Goal: Task Accomplishment & Management: Use online tool/utility

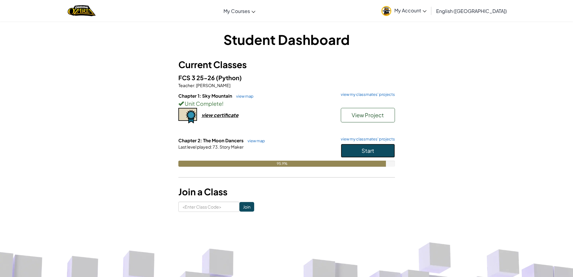
drag, startPoint x: 389, startPoint y: 154, endPoint x: 380, endPoint y: 151, distance: 9.2
click at [389, 154] on button "Start" at bounding box center [368, 151] width 54 height 14
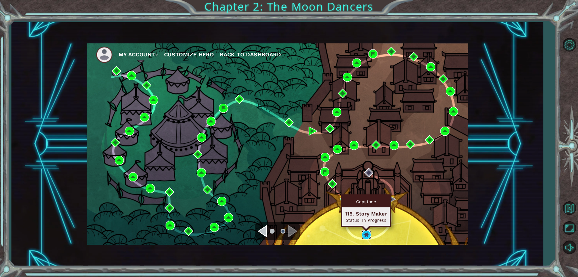
click at [368, 235] on img at bounding box center [366, 234] width 9 height 9
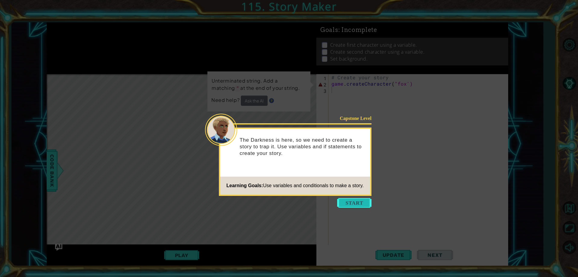
click at [352, 199] on button "Start" at bounding box center [354, 203] width 34 height 10
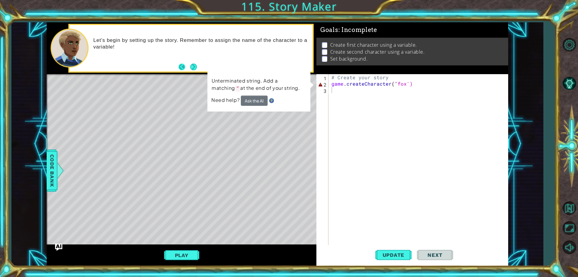
click at [185, 69] on button "Back" at bounding box center [184, 67] width 12 height 7
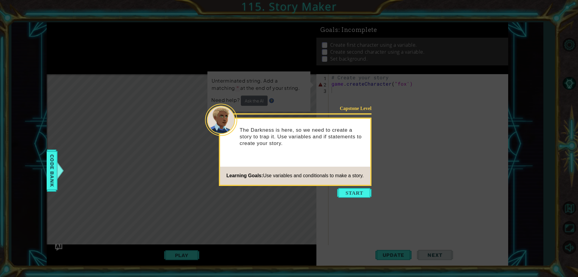
click at [198, 70] on icon at bounding box center [289, 138] width 578 height 277
click at [360, 198] on icon at bounding box center [289, 138] width 578 height 277
click at [354, 196] on button "Start" at bounding box center [354, 193] width 34 height 10
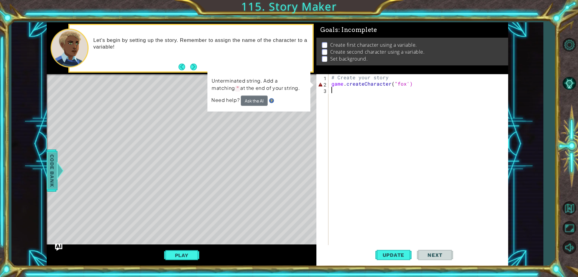
click at [55, 166] on span "Code Bank" at bounding box center [52, 170] width 10 height 37
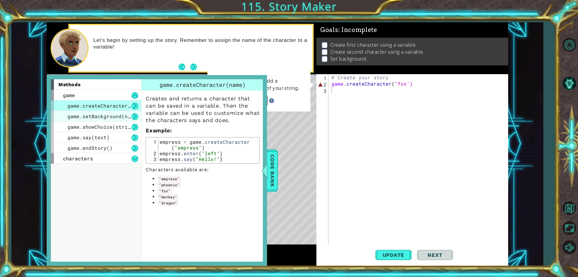
click at [98, 116] on span "game.setBackground(name)" at bounding box center [103, 116] width 72 height 6
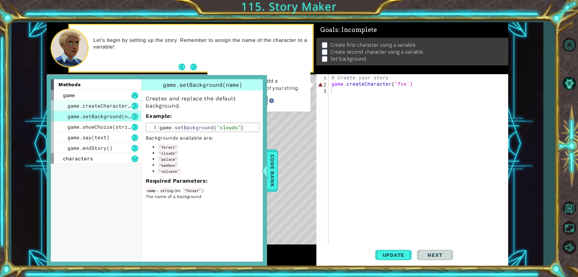
click at [97, 106] on span "game.createCharacter(name)" at bounding box center [106, 105] width 78 height 6
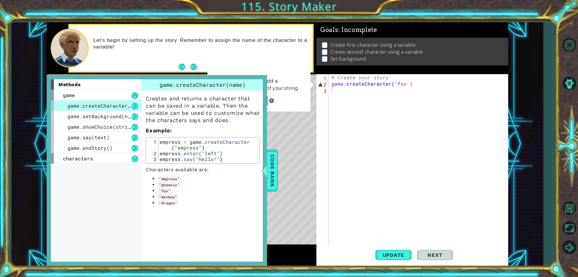
type textarea "game.createCharacter("fox')"
click at [418, 86] on div "# Create your story game . createCharacter ( "fox')" at bounding box center [419, 165] width 179 height 183
click at [93, 160] on div "characters" at bounding box center [96, 158] width 90 height 11
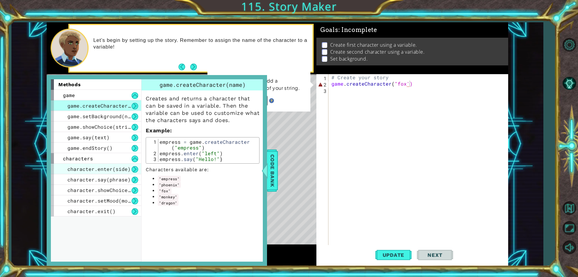
click at [98, 167] on span "character.enter(side)" at bounding box center [98, 169] width 63 height 6
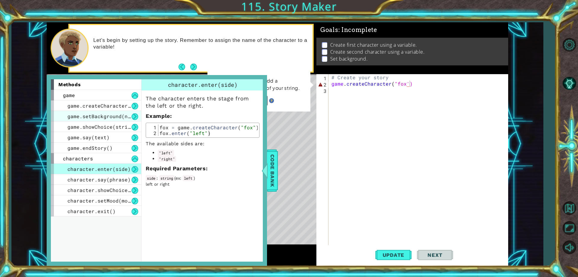
click at [101, 118] on span "game.setBackground(name)" at bounding box center [103, 116] width 72 height 6
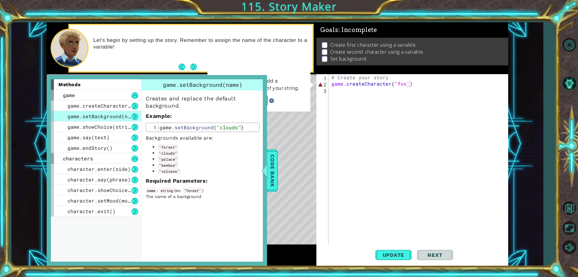
click at [372, 99] on div "# Create your story game . createCharacter ( "fox')" at bounding box center [419, 165] width 179 height 183
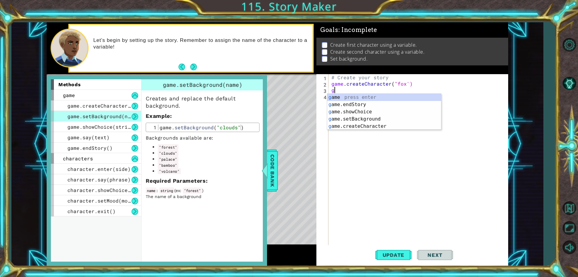
scroll to position [0, 0]
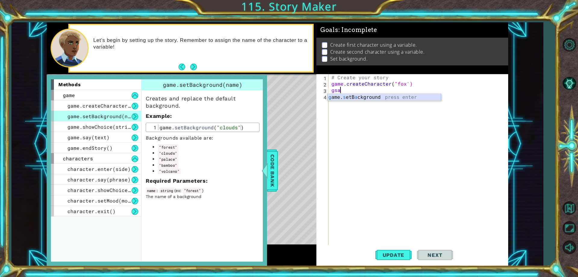
click at [374, 96] on div "g ame. s etB a ckground press enter" at bounding box center [384, 105] width 114 height 22
drag, startPoint x: 273, startPoint y: 172, endPoint x: 270, endPoint y: 176, distance: 5.7
click at [274, 172] on span "Code Bank" at bounding box center [273, 170] width 10 height 37
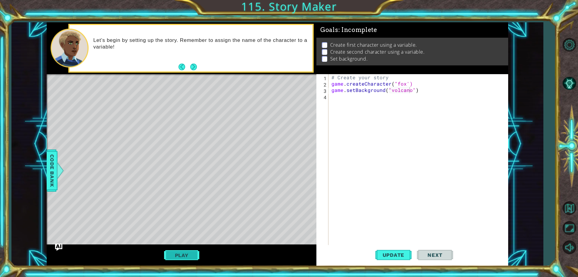
click at [175, 256] on button "Play" at bounding box center [181, 254] width 35 height 11
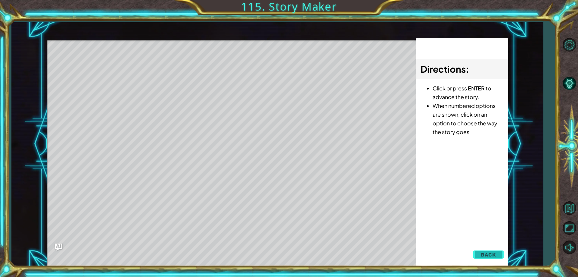
click at [489, 253] on span "Back" at bounding box center [488, 254] width 15 height 6
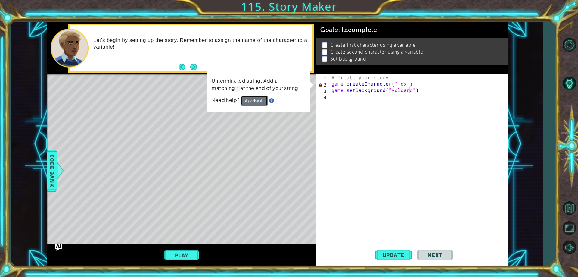
click at [244, 101] on button "Ask the AI" at bounding box center [254, 100] width 27 height 10
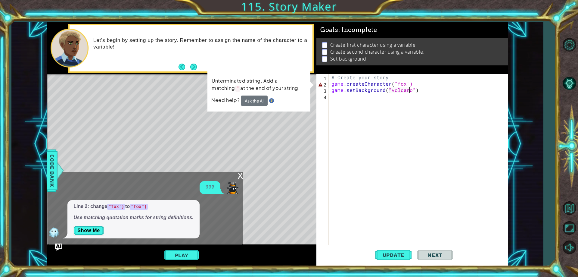
click at [407, 82] on div "# Create your story game . createCharacter ( "fox') game . setBackground ( "vol…" at bounding box center [419, 165] width 179 height 183
type textarea "game.createCharacter("fox")"
click at [392, 252] on span "Update" at bounding box center [394, 255] width 34 height 6
click at [241, 170] on div "Level Map" at bounding box center [186, 162] width 278 height 177
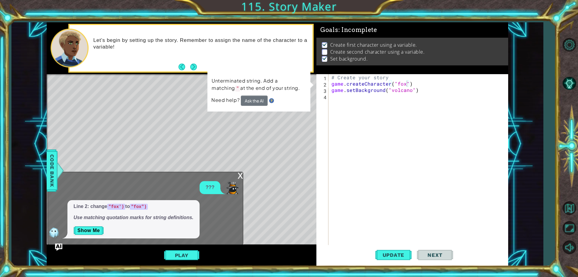
click at [239, 174] on div "x" at bounding box center [239, 175] width 5 height 6
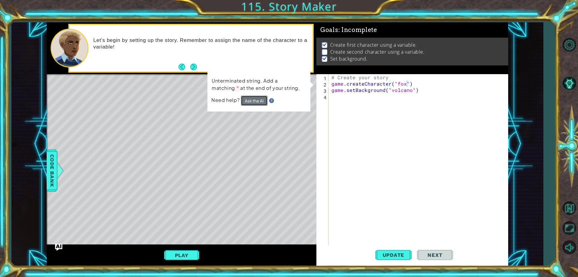
click at [258, 103] on button "Ask the AI" at bounding box center [254, 100] width 27 height 10
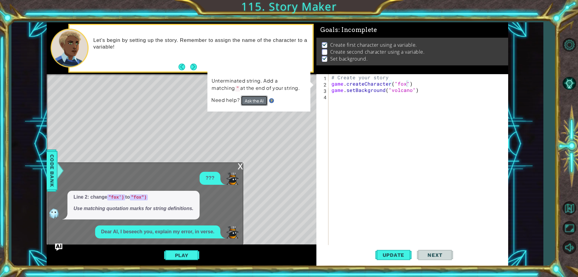
click at [258, 98] on button "Ask the AI" at bounding box center [254, 100] width 27 height 10
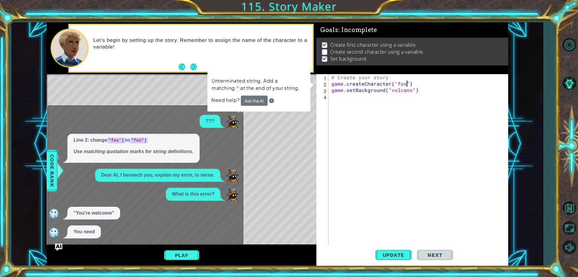
click at [237, 138] on div "Line 2: change "fox') to "fox") Use matching quotation marks for string definit…" at bounding box center [144, 148] width 192 height 29
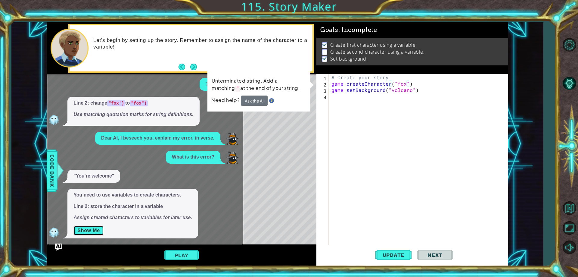
click at [92, 232] on button "Show Me" at bounding box center [88, 230] width 30 height 10
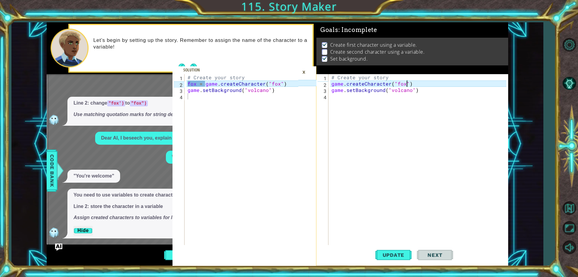
type textarea "fox = game.createCharacter("fox")"
drag, startPoint x: 290, startPoint y: 85, endPoint x: 178, endPoint y: 85, distance: 111.7
click at [177, 84] on div "fox = game.createCharacter("fox") 1 2 3 4 # Create your story fox = game . crea…" at bounding box center [235, 159] width 126 height 171
click at [413, 85] on div "# Create your story game . createCharacter ( "fox" ) game . setBackground ( "vo…" at bounding box center [419, 165] width 179 height 183
click at [331, 84] on div "# Create your story game . createCharacter ( "fox" ) game . setBackground ( "vo…" at bounding box center [419, 165] width 179 height 183
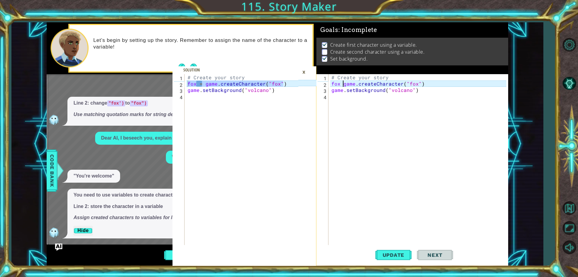
scroll to position [0, 1]
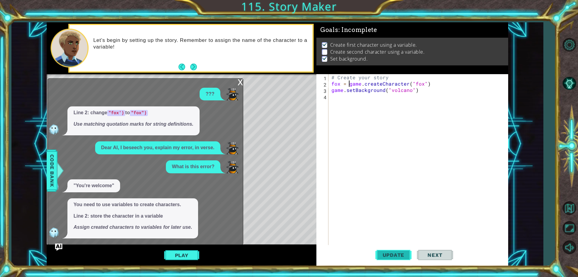
type textarea "fox = game.createCharacter("fox")"
click at [402, 258] on button "Update" at bounding box center [393, 254] width 36 height 19
click at [398, 263] on button "Update" at bounding box center [393, 254] width 36 height 19
click at [244, 82] on div "Level Map" at bounding box center [186, 162] width 278 height 177
click at [239, 81] on div "x" at bounding box center [239, 82] width 5 height 6
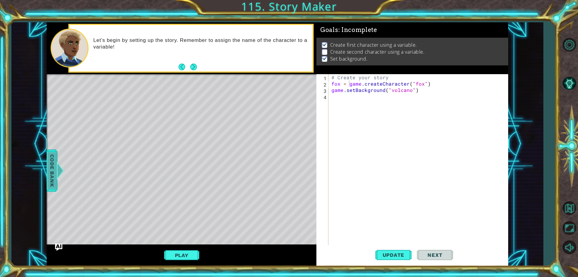
click at [51, 171] on span "Code Bank" at bounding box center [52, 170] width 10 height 37
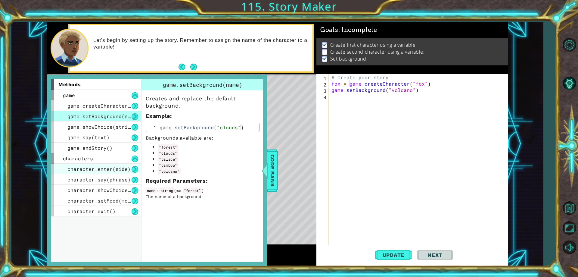
click at [113, 171] on span "character.enter(side)" at bounding box center [98, 169] width 63 height 6
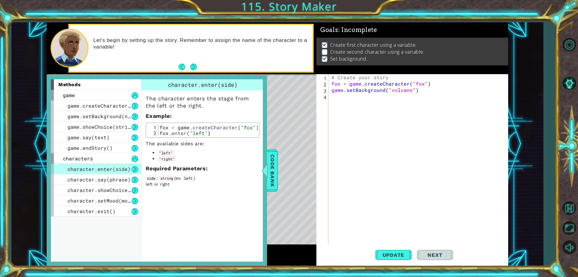
click at [431, 83] on div "# Create your story fox = game . createCharacter ( "fox" ) game . setBackground…" at bounding box center [419, 165] width 179 height 183
click at [387, 264] on button "Update" at bounding box center [393, 254] width 36 height 19
click at [386, 256] on span "Update" at bounding box center [394, 255] width 34 height 6
click at [278, 169] on div "Level Map" at bounding box center [186, 162] width 278 height 177
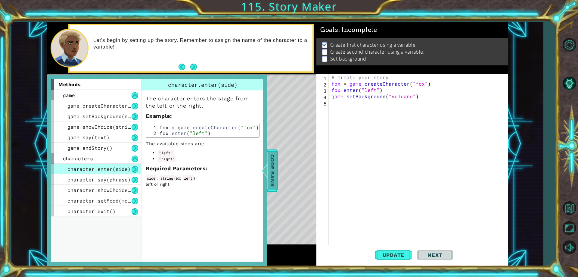
click at [274, 167] on span "Code Bank" at bounding box center [273, 170] width 10 height 37
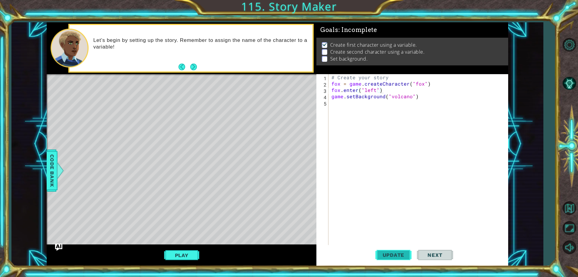
click at [396, 255] on span "Update" at bounding box center [394, 255] width 34 height 6
click at [166, 257] on button "Play" at bounding box center [181, 254] width 35 height 11
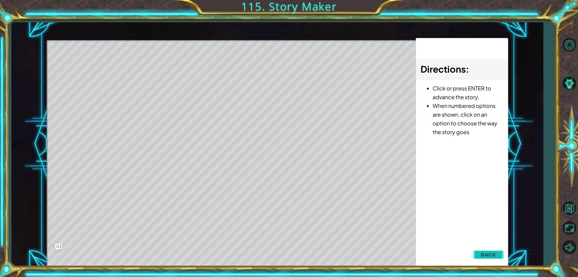
click at [489, 252] on span "Back" at bounding box center [488, 254] width 15 height 6
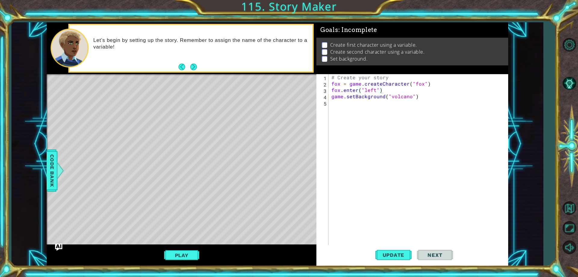
click at [373, 85] on div "# Create your story fox = game . createCharacter ( "fox" ) fox . enter ( "left"…" at bounding box center [419, 165] width 179 height 183
click at [390, 87] on div "# Create your story fox = game . createCharacter ( "fox" ) fox . enter ( "left"…" at bounding box center [419, 165] width 179 height 183
click at [386, 83] on div "# Create your story fox = game . createCharacter ( "fox" ) fox . enter ( "left"…" at bounding box center [419, 165] width 179 height 183
type textarea "fox = game.createCharacter("fox")"
drag, startPoint x: 48, startPoint y: 193, endPoint x: 57, endPoint y: 194, distance: 9.1
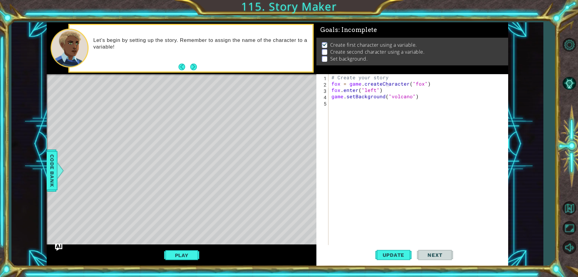
click at [57, 194] on div at bounding box center [182, 160] width 270 height 172
drag, startPoint x: 431, startPoint y: 101, endPoint x: 325, endPoint y: 98, distance: 106.0
click at [325, 98] on div "1 2 3 4 5 # Create your story fox = game . createCharacter ( "fox" ) fox . ente…" at bounding box center [411, 159] width 190 height 171
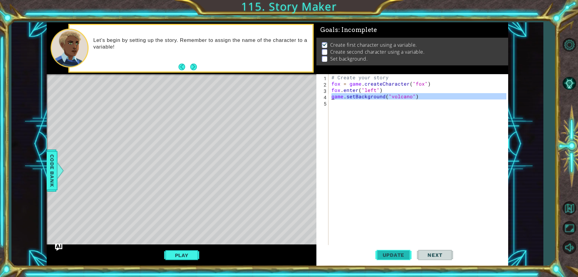
click at [393, 254] on span "Update" at bounding box center [394, 255] width 34 height 6
click at [387, 258] on button "Update" at bounding box center [393, 254] width 36 height 19
click at [402, 252] on span "Update" at bounding box center [394, 255] width 34 height 6
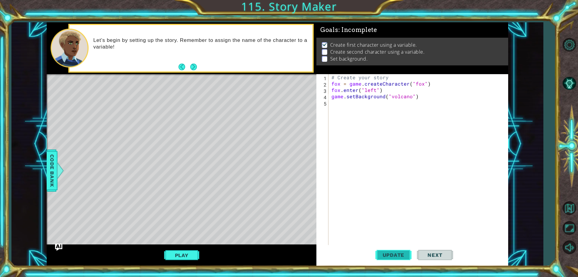
click at [402, 252] on span "Update" at bounding box center [394, 255] width 34 height 6
click at [174, 259] on button "Play" at bounding box center [181, 254] width 35 height 11
click at [160, 171] on div "Level Map" at bounding box center [186, 162] width 278 height 177
click at [123, 157] on div "Level Map" at bounding box center [186, 162] width 278 height 177
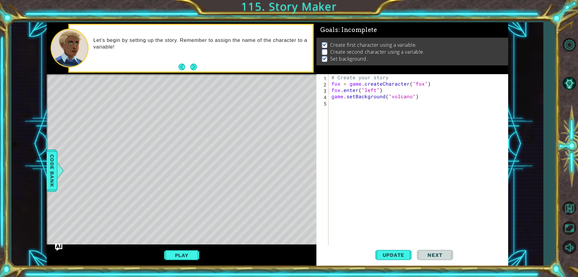
click at [196, 70] on button "Next" at bounding box center [194, 67] width 8 height 8
click at [195, 71] on footer at bounding box center [187, 66] width 18 height 9
drag, startPoint x: 56, startPoint y: 151, endPoint x: 71, endPoint y: 157, distance: 15.9
click at [70, 156] on div "methods game game.createCharacter(name) game.setBackground(name) game.showChoic…" at bounding box center [277, 143] width 461 height 243
click at [98, 158] on div "Level Map" at bounding box center [186, 162] width 278 height 177
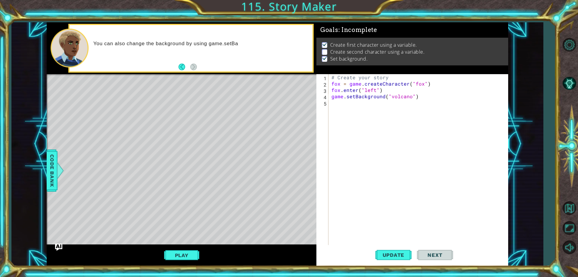
drag, startPoint x: 98, startPoint y: 158, endPoint x: 119, endPoint y: 157, distance: 21.7
click at [119, 157] on div "Level Map" at bounding box center [186, 162] width 278 height 177
drag, startPoint x: 132, startPoint y: 160, endPoint x: 110, endPoint y: 154, distance: 22.7
click at [140, 167] on div "Level Map" at bounding box center [186, 162] width 278 height 177
click at [117, 157] on div "Level Map" at bounding box center [186, 162] width 278 height 177
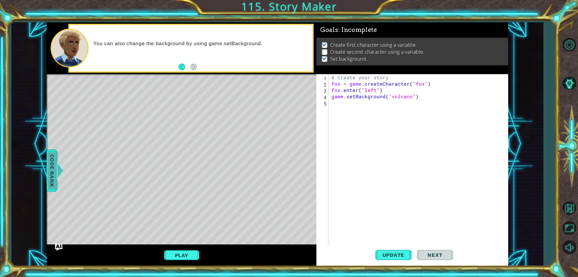
click at [60, 162] on div at bounding box center [61, 170] width 8 height 18
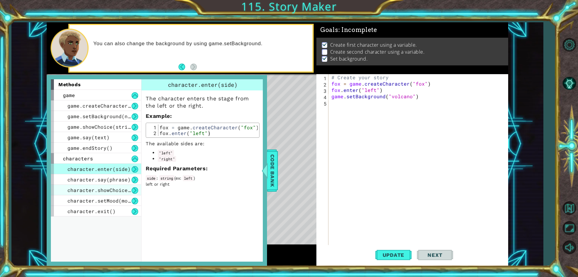
click at [107, 194] on div "character.showChoice(string1, string2)" at bounding box center [96, 190] width 90 height 11
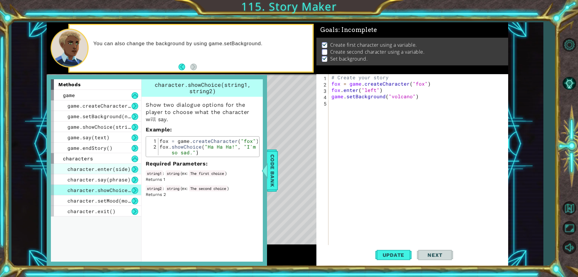
click at [113, 172] on div "character.enter(side)" at bounding box center [96, 168] width 90 height 11
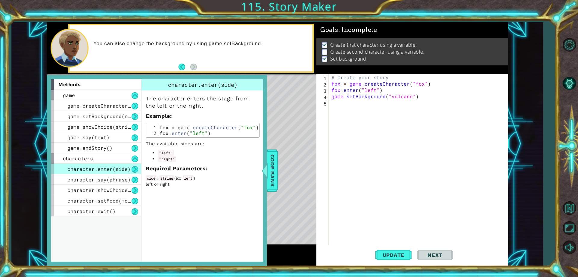
type textarea "fox = game.createCharacter("fox")"
click at [431, 86] on div "# Create your story fox = game . createCharacter ( "fox" ) fox . enter ( "left"…" at bounding box center [419, 165] width 179 height 183
click at [427, 85] on div "# Create your story fox = game . createCharacter ( "fox" ) fox . enter ( "left"…" at bounding box center [419, 165] width 179 height 183
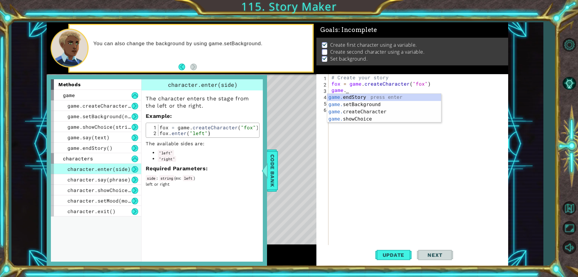
scroll to position [0, 1]
click at [399, 108] on div "game. endStory press enter game. setBackground press enter game. createCharacte…" at bounding box center [384, 115] width 114 height 43
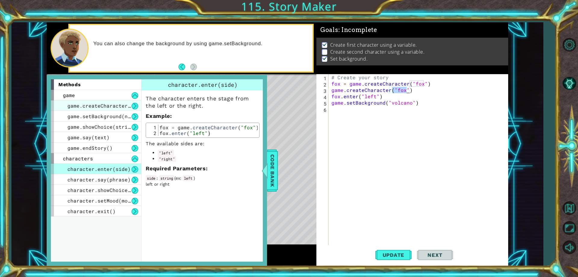
click at [119, 106] on span "game.createCharacter(name)" at bounding box center [106, 105] width 78 height 6
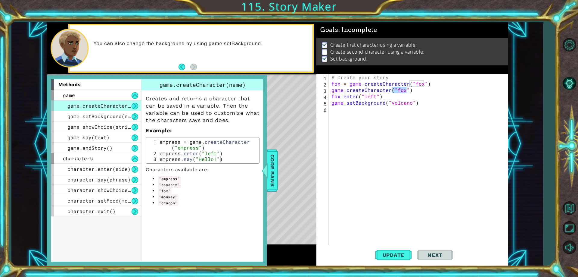
click at [405, 92] on div "# Create your story fox = game . createCharacter ( "fox" ) game . createCharact…" at bounding box center [418, 159] width 176 height 171
click at [404, 91] on div "# Create your story fox = game . createCharacter ( "fox" ) game . createCharact…" at bounding box center [419, 165] width 179 height 183
click at [403, 95] on div "# Create your story fox = game . createCharacter ( "fox" ) game . createCharact…" at bounding box center [419, 165] width 179 height 183
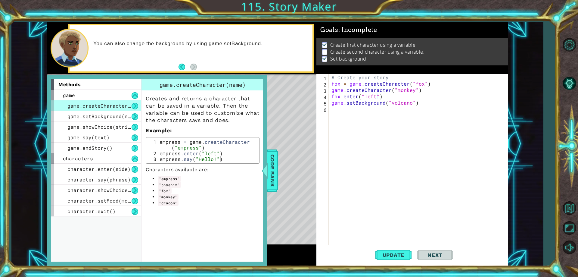
click at [333, 91] on div "# Create your story fox = game . createCharacter ( "fox" ) game . createCharact…" at bounding box center [419, 165] width 179 height 183
click at [332, 91] on div "# Create your story fox = game . createCharacter ( "fox" ) game . createCharact…" at bounding box center [419, 165] width 179 height 183
click at [375, 94] on div "game.creat eCharacter press enter" at bounding box center [404, 105] width 114 height 22
click at [461, 88] on div "# Create your story fox = game . createCharacter ( "fox" ) monk = game . create…" at bounding box center [419, 165] width 179 height 183
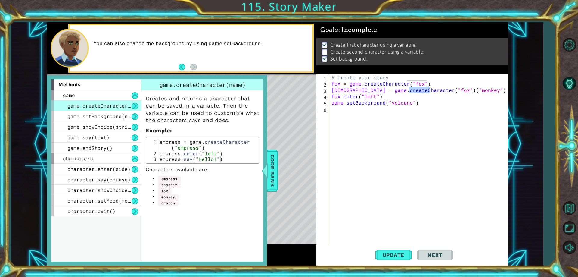
drag, startPoint x: 430, startPoint y: 90, endPoint x: 410, endPoint y: 91, distance: 20.2
click at [410, 91] on div "# Create your story fox = game . createCharacter ( "fox" ) monk = game . create…" at bounding box center [419, 165] width 179 height 183
type textarea "monk = game.createCharacter("monkey")"
click at [398, 153] on div "# Create your story fox = game . createCharacter ( "fox" ) monk = game . create…" at bounding box center [419, 165] width 179 height 183
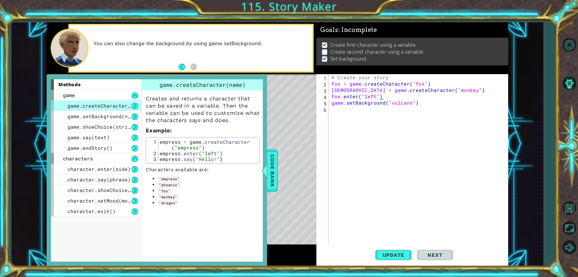
click at [394, 95] on div "# Create your story fox = game . createCharacter ( "fox" ) monk = game . create…" at bounding box center [419, 165] width 179 height 183
type textarea "fox.enter("left")"
type textarea "monk.enter("right")"
drag, startPoint x: 390, startPoint y: 263, endPoint x: 384, endPoint y: 263, distance: 5.8
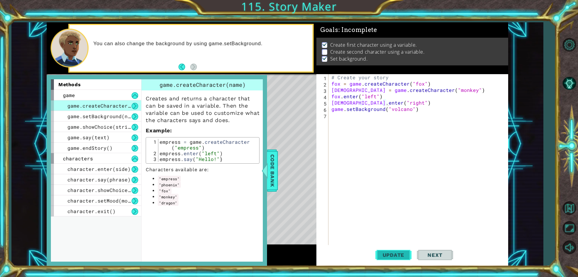
click at [384, 263] on button "Update" at bounding box center [393, 254] width 36 height 19
click at [275, 156] on span "Code Bank" at bounding box center [273, 170] width 10 height 37
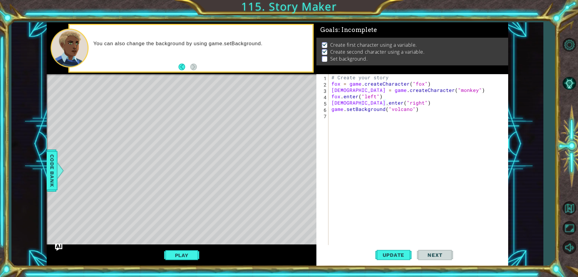
click at [174, 263] on div "Play" at bounding box center [182, 254] width 270 height 21
click at [171, 260] on button "Play" at bounding box center [181, 254] width 35 height 11
click at [57, 179] on div at bounding box center [61, 170] width 8 height 18
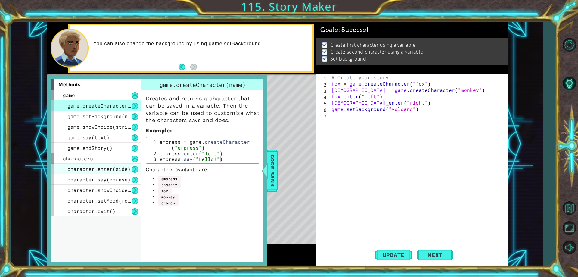
click at [116, 172] on div "character.enter(side)" at bounding box center [96, 168] width 90 height 11
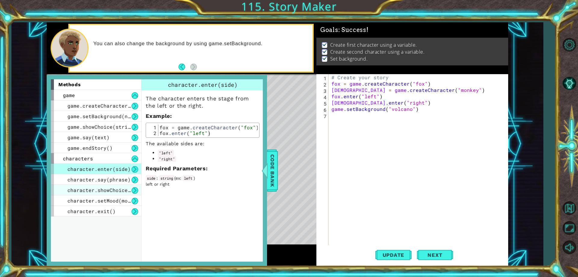
click at [121, 188] on span "character.showChoice(string1, string2)" at bounding box center [124, 190] width 114 height 6
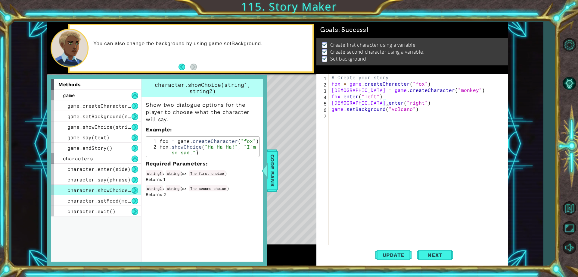
scroll to position [0, 0]
click at [344, 130] on div "# Create your story fox = game . createCharacter ( "fox" ) monk = game . create…" at bounding box center [419, 165] width 179 height 183
click at [340, 120] on div "# Create your story fox = game . createCharacter ( "fox" ) monk = game . create…" at bounding box center [419, 165] width 179 height 183
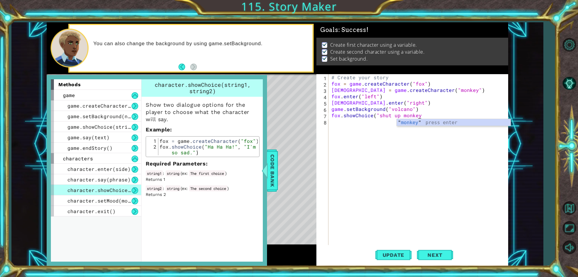
scroll to position [0, 5]
drag, startPoint x: 281, startPoint y: 162, endPoint x: 283, endPoint y: 165, distance: 4.0
click at [280, 162] on div "Level Map" at bounding box center [186, 162] width 278 height 177
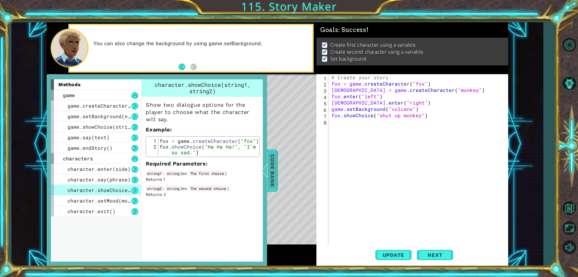
click at [278, 164] on div "methods game game.createCharacter(name) game.setBackground(name) game.showChoic…" at bounding box center [277, 143] width 461 height 243
click at [276, 164] on span "Code Bank" at bounding box center [273, 170] width 10 height 37
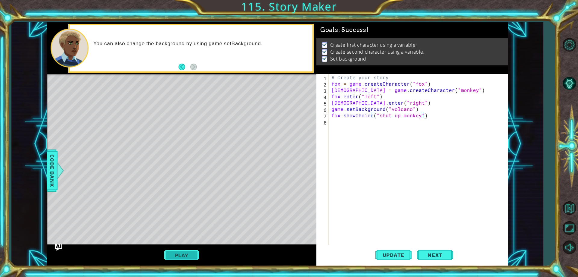
click at [192, 254] on button "Play" at bounding box center [181, 254] width 35 height 11
click at [195, 253] on button "Play" at bounding box center [181, 254] width 35 height 11
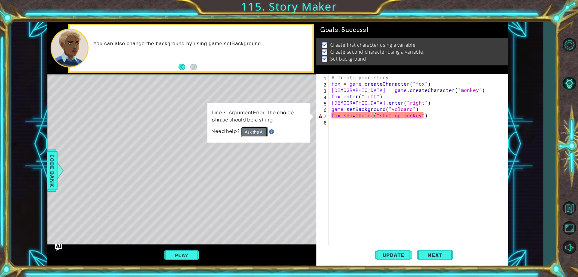
click at [256, 132] on button "Ask the AI" at bounding box center [254, 131] width 27 height 10
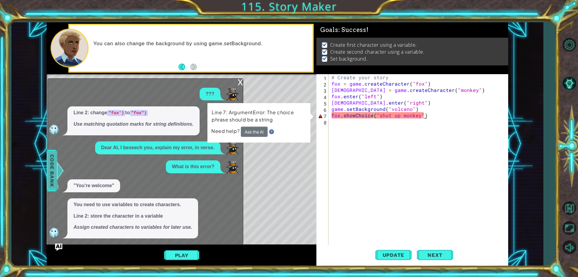
click at [57, 181] on span "Code Bank" at bounding box center [52, 170] width 10 height 37
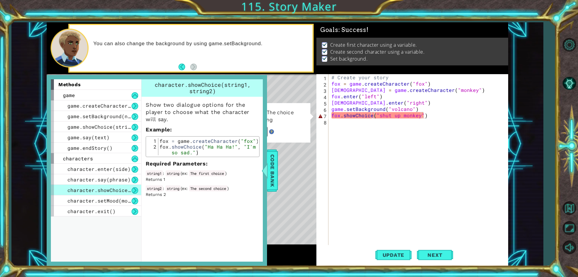
click at [421, 115] on div "# Create your story fox = game . createCharacter ( "fox" ) monk = game . create…" at bounding box center [419, 165] width 179 height 183
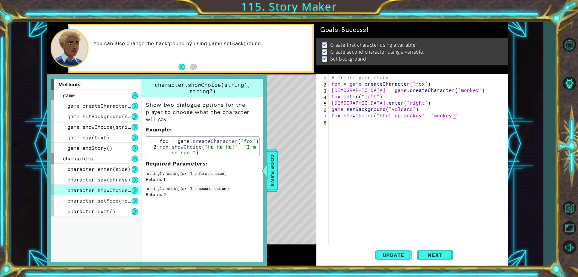
scroll to position [0, 8]
click at [268, 186] on span "Code Bank" at bounding box center [273, 170] width 10 height 37
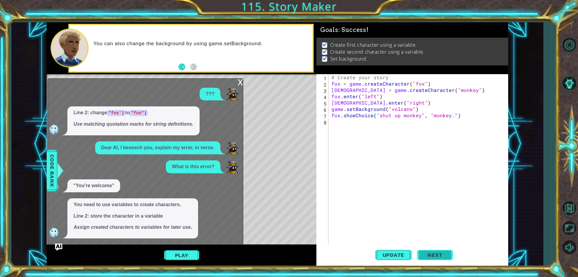
click at [440, 251] on span "Next" at bounding box center [434, 254] width 27 height 6
click at [240, 80] on div "x" at bounding box center [239, 82] width 5 height 6
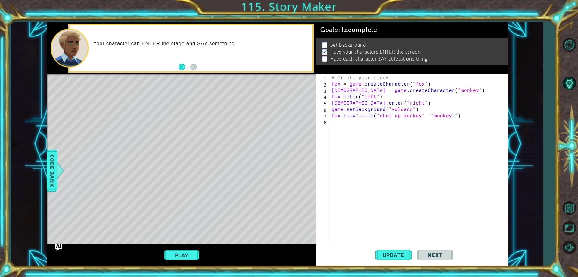
click at [429, 255] on span "Next" at bounding box center [434, 255] width 27 height 6
click at [191, 252] on button "Play" at bounding box center [181, 254] width 35 height 11
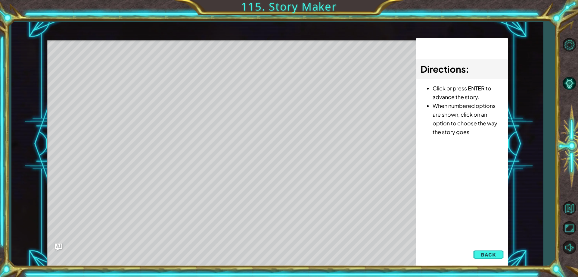
click at [495, 247] on div "Directions : Click or press ENTER to advance the story. When numbered options a…" at bounding box center [462, 152] width 92 height 228
click at [221, 84] on div "Level Map" at bounding box center [186, 128] width 278 height 177
click at [205, 129] on div "Level Map" at bounding box center [186, 128] width 278 height 177
click at [482, 253] on span "Back" at bounding box center [488, 254] width 15 height 6
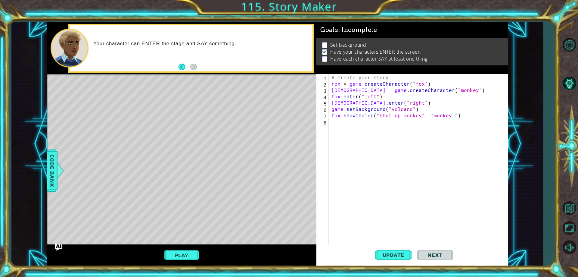
click at [421, 257] on button "Next" at bounding box center [435, 255] width 36 height 19
click at [193, 255] on button "Play" at bounding box center [181, 254] width 35 height 11
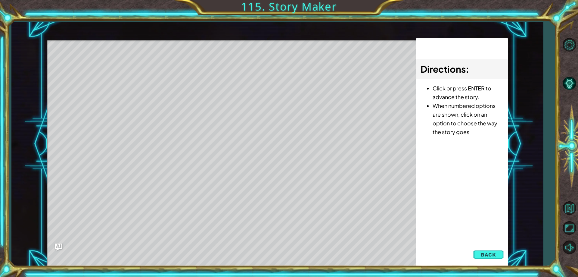
click at [182, 132] on div "Level Map" at bounding box center [186, 128] width 278 height 177
click at [229, 84] on div "Level Map" at bounding box center [186, 128] width 278 height 177
click at [494, 255] on span "Back" at bounding box center [488, 254] width 15 height 6
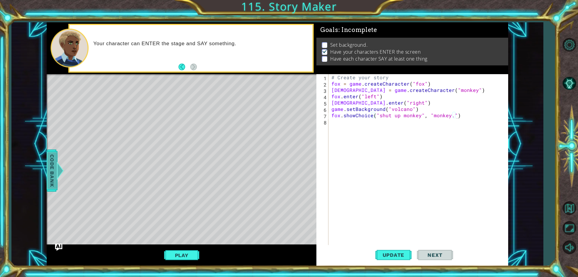
click at [49, 172] on span "Code Bank" at bounding box center [52, 170] width 10 height 37
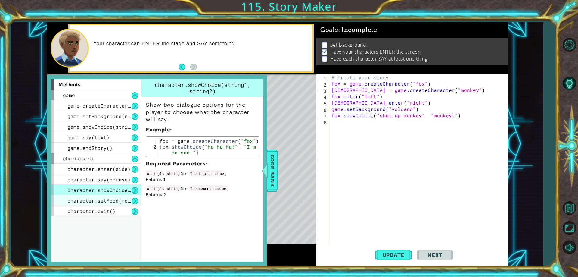
click at [117, 205] on div "character.setMood(mood)" at bounding box center [96, 200] width 90 height 11
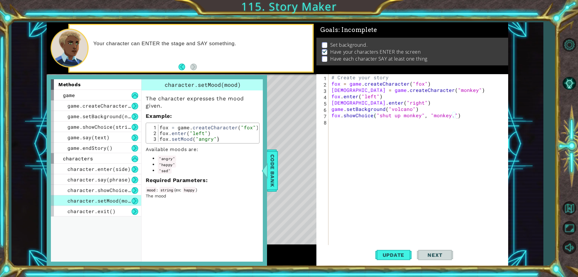
type textarea "game.setBackground("volcano")"
click at [419, 109] on div "# Create your story fox = game . createCharacter ( "fox" ) monk = game . create…" at bounding box center [419, 165] width 179 height 183
drag, startPoint x: 426, startPoint y: 110, endPoint x: 331, endPoint y: 110, distance: 94.5
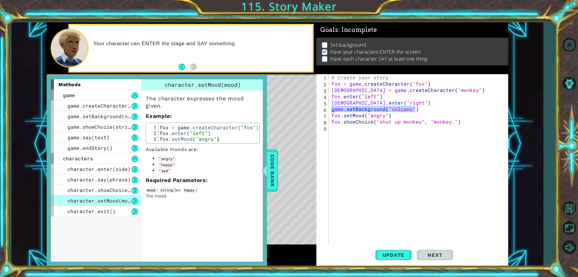
click at [331, 110] on div "# Create your story fox = game . createCharacter ( "fox" ) monk = game . create…" at bounding box center [419, 165] width 179 height 183
type textarea "game.setBackground("volcano")"
click at [386, 74] on div "# Create your story fox = game . createCharacter ( "fox" ) monk = game . create…" at bounding box center [419, 165] width 179 height 183
type textarea "# Create your story"
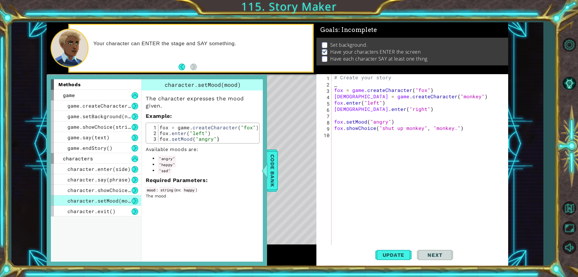
paste textarea "game.setBackground("volcano")"
click at [269, 174] on span "Code Bank" at bounding box center [273, 170] width 10 height 37
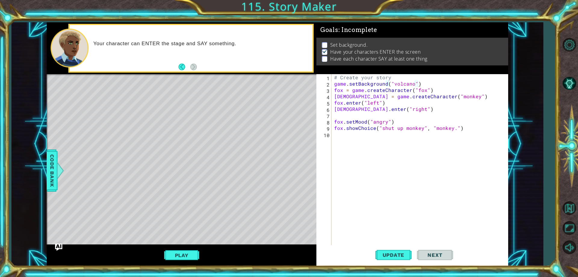
click at [168, 254] on button "Play" at bounding box center [181, 254] width 35 height 11
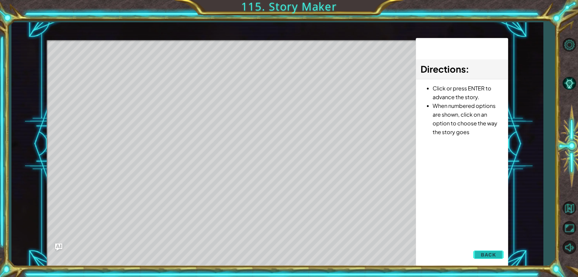
click at [485, 253] on span "Back" at bounding box center [488, 254] width 15 height 6
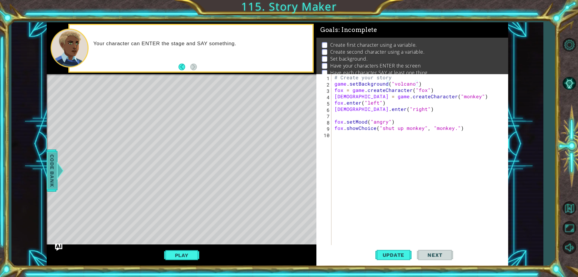
click at [50, 180] on span "Code Bank" at bounding box center [52, 170] width 10 height 37
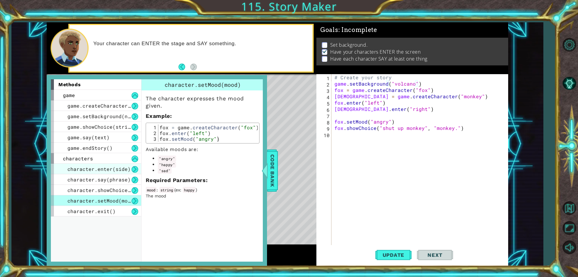
click at [84, 170] on span "character.enter(side)" at bounding box center [98, 169] width 63 height 6
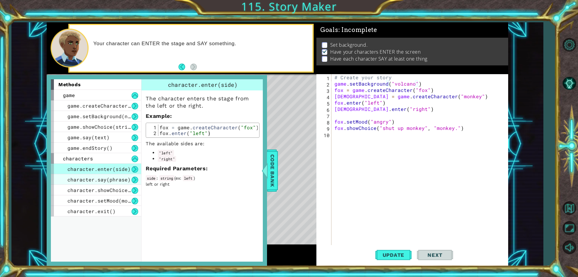
click at [106, 178] on span "character.say(phrase)" at bounding box center [98, 179] width 63 height 6
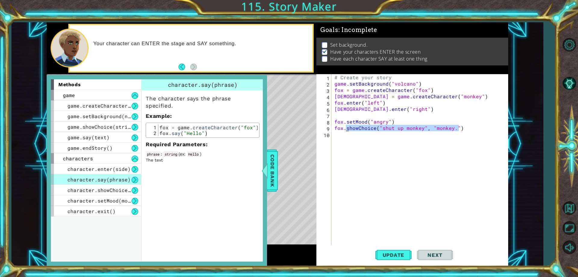
drag, startPoint x: 464, startPoint y: 130, endPoint x: 346, endPoint y: 128, distance: 118.3
click at [346, 128] on div "# Create your story game . setBackground ( "volcano" ) fox = game . createChara…" at bounding box center [421, 165] width 176 height 183
type textarea "fox.say("BROOOOO YOU MADE ME LOSE FORTNITE")"
click at [401, 259] on button "Update" at bounding box center [393, 254] width 36 height 19
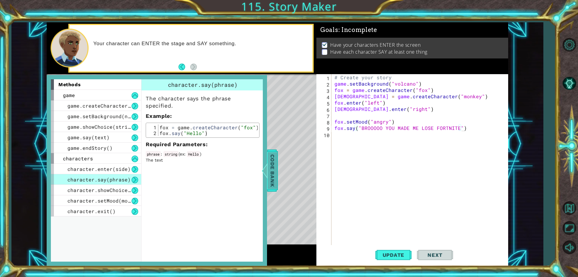
click at [268, 165] on div at bounding box center [265, 170] width 8 height 18
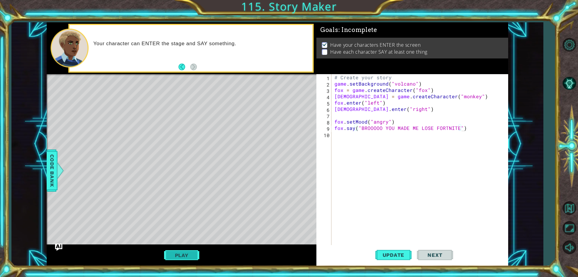
click at [185, 259] on button "Play" at bounding box center [181, 254] width 35 height 11
click at [522, 259] on div "fox = game.createCharacter("fox") 1 2 3 4 # Create your story fox = game . crea…" at bounding box center [277, 143] width 532 height 243
click at [367, 140] on div "# Create your story game . setBackground ( "volcano" ) fox = game . createChara…" at bounding box center [421, 165] width 176 height 183
click at [355, 134] on div "# Create your story game . setBackground ( "volcano" ) fox = game . createChara…" at bounding box center [421, 165] width 176 height 183
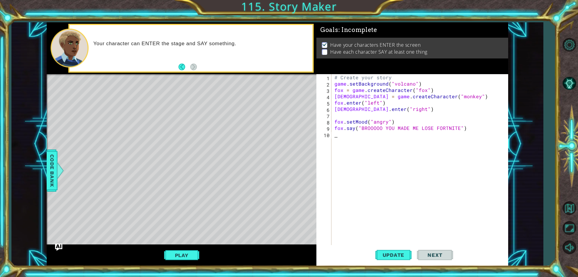
click at [349, 131] on div "# Create your story game . setBackground ( "volcano" ) fox = game . createChara…" at bounding box center [421, 165] width 176 height 183
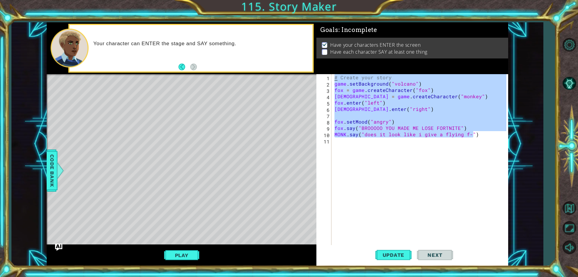
drag, startPoint x: 470, startPoint y: 133, endPoint x: 325, endPoint y: 81, distance: 153.2
click at [320, 79] on div "MONK.say("does it look like i give a flying f-") 1 2 3 4 5 6 7 8 9 10 11 # Crea…" at bounding box center [411, 159] width 190 height 171
click at [188, 256] on button "Play" at bounding box center [181, 254] width 35 height 11
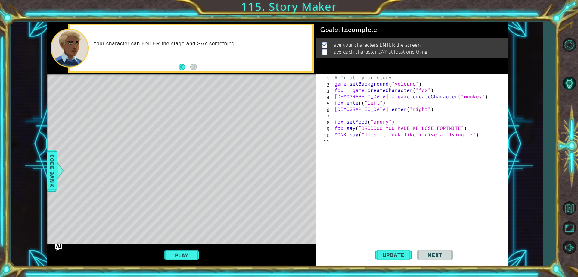
scroll to position [0, 3]
click at [258, 212] on div "Level Map" at bounding box center [186, 162] width 278 height 177
drag, startPoint x: 346, startPoint y: 134, endPoint x: 336, endPoint y: 132, distance: 10.2
click at [336, 132] on div "# Create your story game . setBackground ( "volcano" ) fox = game . createChara…" at bounding box center [421, 165] width 176 height 183
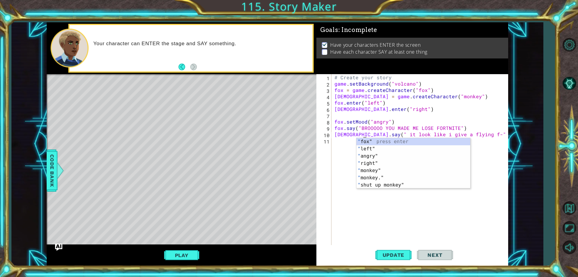
scroll to position [0, 2]
click at [362, 137] on div "# Create your story game . setBackground ( "volcano" ) fox = game . createChara…" at bounding box center [421, 165] width 176 height 183
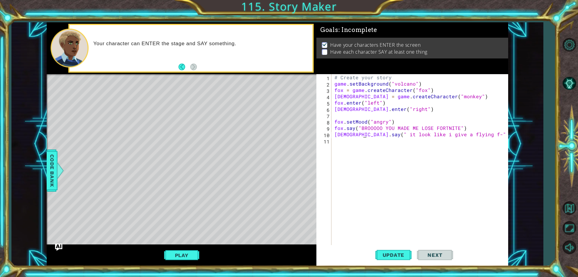
click at [363, 135] on div "# Create your story game . setBackground ( "volcano" ) fox = game . createChara…" at bounding box center [421, 165] width 176 height 183
click at [447, 138] on div "game.set B ackg ro und press enter" at bounding box center [488, 149] width 114 height 22
drag, startPoint x: 488, startPoint y: 137, endPoint x: 446, endPoint y: 134, distance: 42.2
click at [446, 134] on div "# Create your story game . setBackground ( "volcano" ) fox = game . createChara…" at bounding box center [421, 165] width 176 height 183
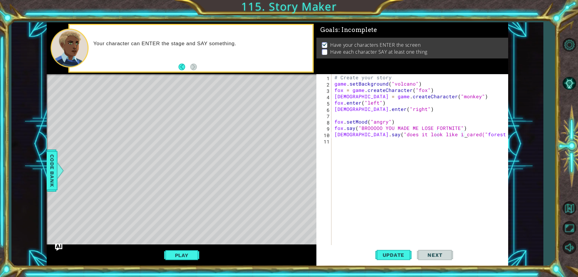
drag, startPoint x: 471, startPoint y: 135, endPoint x: 455, endPoint y: 135, distance: 16.6
click at [455, 135] on div "# Create your story game . setBackground ( "volcano" ) fox = game . createChara…" at bounding box center [421, 165] width 176 height 183
click at [449, 133] on div "# Create your story game . setBackground ( "volcano" ) fox = game . createChara…" at bounding box center [421, 165] width 176 height 183
drag, startPoint x: 460, startPoint y: 136, endPoint x: 445, endPoint y: 135, distance: 15.7
click at [445, 135] on div "# Create your story game . setBackground ( "volcano" ) fox = game . createChara…" at bounding box center [421, 165] width 176 height 183
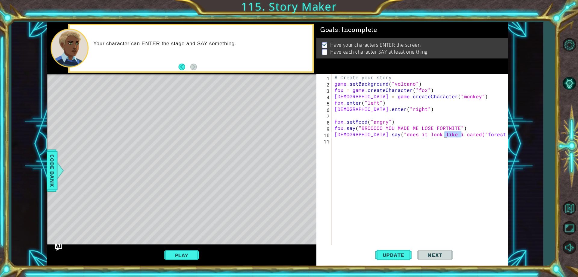
click at [457, 135] on div "# Create your story game . setBackground ( "volcano" ) fox = game . createChara…" at bounding box center [419, 159] width 173 height 171
drag, startPoint x: 459, startPoint y: 133, endPoint x: 435, endPoint y: 134, distance: 24.1
click at [435, 134] on div "# Create your story game . setBackground ( "volcano" ) fox = game . createChara…" at bounding box center [421, 165] width 176 height 183
type textarea "monk.say("does it look like i cared")"
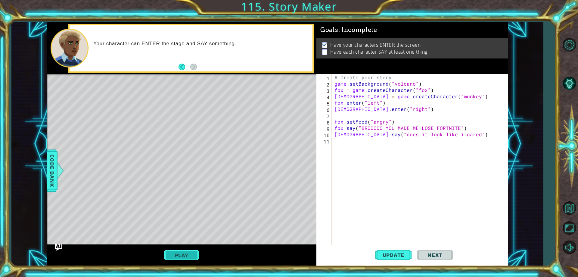
click at [181, 259] on button "Play" at bounding box center [181, 254] width 35 height 11
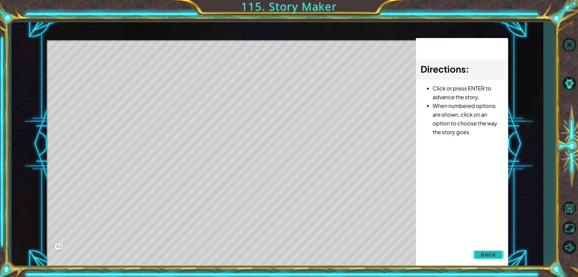
click at [484, 255] on span "Back" at bounding box center [488, 254] width 15 height 6
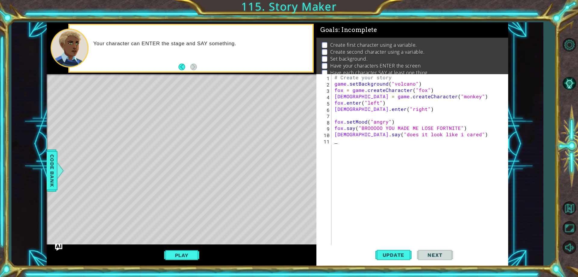
scroll to position [0, 0]
click at [355, 139] on div "# Create your story game . setBackground ( "volcano" ) fox = game . createChara…" at bounding box center [421, 165] width 176 height 183
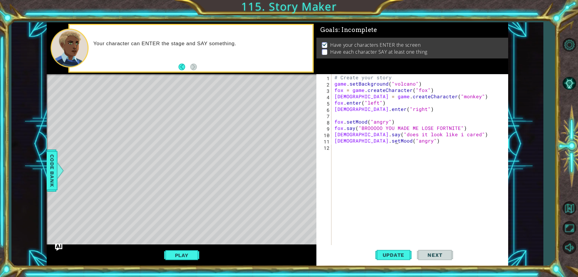
scroll to position [0, 4]
type textarea "monk.setMood("angry")"
click at [193, 256] on button "Play" at bounding box center [181, 254] width 35 height 11
click at [438, 254] on span "Next" at bounding box center [434, 255] width 27 height 6
click at [61, 164] on div at bounding box center [61, 170] width 8 height 18
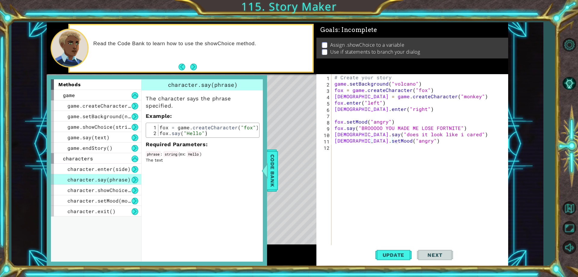
click at [352, 160] on div "# Create your story game . setBackground ( "volcano" ) fox = game . createChara…" at bounding box center [421, 165] width 176 height 183
click at [341, 146] on div "# Create your story game . setBackground ( "volcano" ) fox = game . createChara…" at bounding box center [421, 165] width 176 height 183
click at [100, 191] on span "character.showChoice(string1, string2)" at bounding box center [124, 190] width 114 height 6
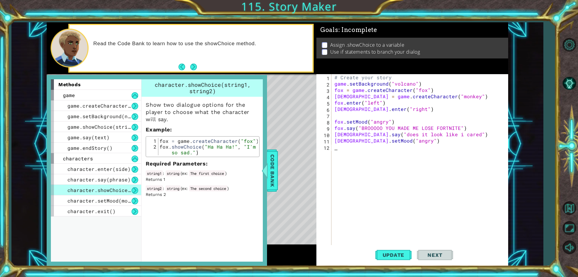
click at [342, 154] on div "# Create your story game . setBackground ( "volcano" ) fox = game . createChara…" at bounding box center [421, 165] width 176 height 183
type textarea "fox.showChoice("maybe i should forgive him", "maybe i should kill him")"
click at [255, 171] on div "string1 : string ( ex : The first choice ) Returns 1" at bounding box center [203, 176] width 114 height 12
click at [269, 175] on span "Code Bank" at bounding box center [273, 170] width 10 height 37
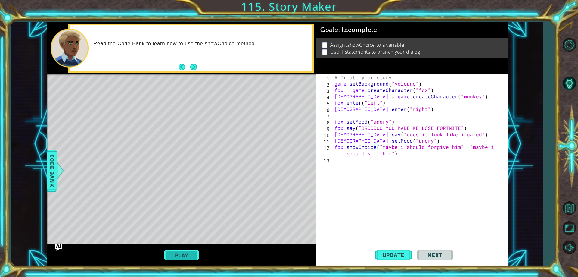
click at [171, 256] on button "Play" at bounding box center [181, 254] width 35 height 11
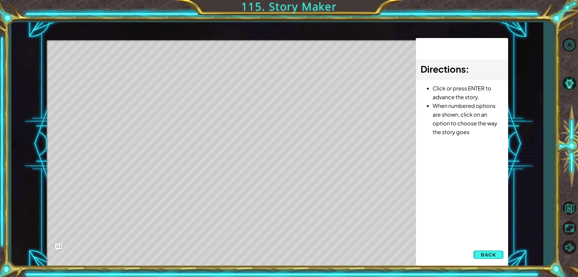
click at [227, 80] on div "Level Map" at bounding box center [186, 128] width 278 height 177
drag, startPoint x: 179, startPoint y: 80, endPoint x: 179, endPoint y: 95, distance: 14.5
click at [179, 80] on div "Level Map" at bounding box center [186, 128] width 278 height 177
click at [187, 126] on div "Level Map" at bounding box center [186, 128] width 278 height 177
click at [475, 251] on button "Back" at bounding box center [488, 254] width 30 height 12
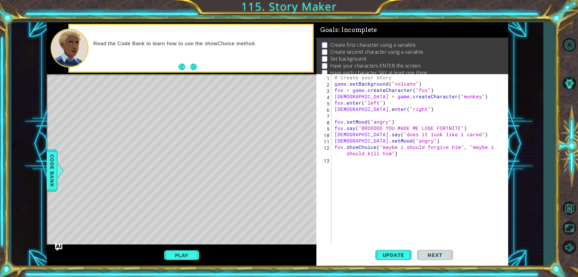
click at [45, 173] on div "fox = game.createCharacter("fox") 1 2 3 4 # Create your story fox = game . crea…" at bounding box center [277, 143] width 532 height 243
click at [62, 179] on div at bounding box center [61, 170] width 8 height 18
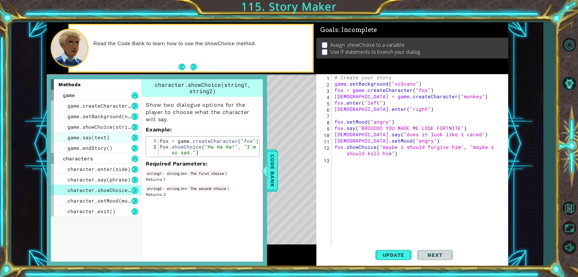
click at [104, 137] on span "game.say(text)" at bounding box center [88, 137] width 42 height 6
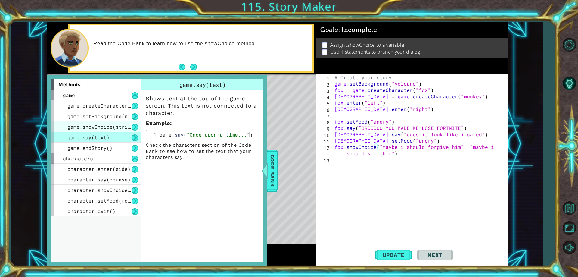
click at [105, 131] on div "game.showChoice(string1, string2)" at bounding box center [96, 126] width 90 height 11
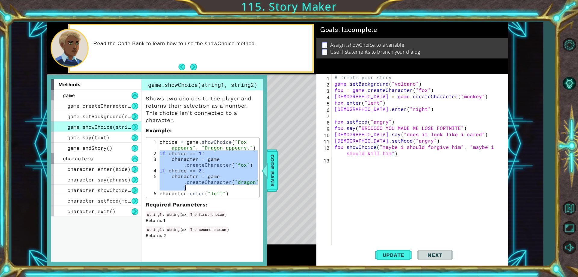
drag, startPoint x: 159, startPoint y: 150, endPoint x: 258, endPoint y: 186, distance: 105.6
click at [258, 186] on div "if choice == 1: 1 2 3 4 5 6 choice = game . showChoice ( "Fox appears" , "Drago…" at bounding box center [203, 167] width 114 height 61
type textarea "if choice == 2: character = game.createCharacter("dragon")"
click at [342, 165] on div "# Create your story game . setBackground ( "volcano" ) fox = game . createChara…" at bounding box center [421, 165] width 176 height 183
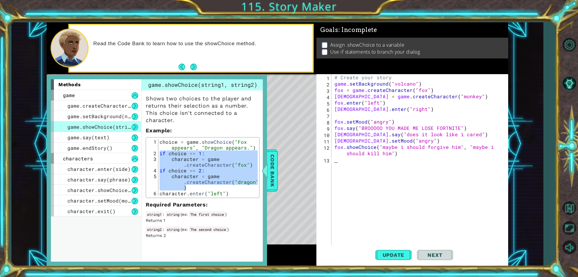
paste textarea "character = game.createCharacter("dragon")"
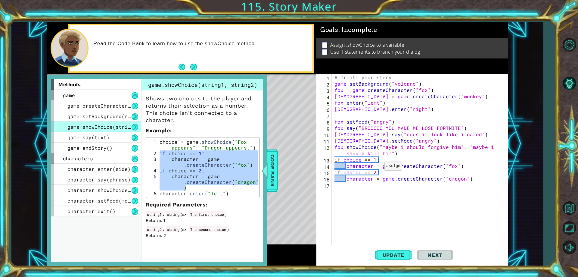
click at [377, 167] on div "# Create your story game . setBackground ( "volcano" ) fox = game . createChara…" at bounding box center [421, 165] width 176 height 183
click at [414, 169] on div "# Create your story game . setBackground ( "volcano" ) fox = game . createChara…" at bounding box center [421, 165] width 176 height 183
drag, startPoint x: 467, startPoint y: 172, endPoint x: 458, endPoint y: 169, distance: 9.4
click at [458, 169] on div "# Create your story game . setBackground ( "volcano" ) fox = game . createChara…" at bounding box center [421, 165] width 176 height 183
drag, startPoint x: 460, startPoint y: 166, endPoint x: 347, endPoint y: 167, distance: 112.9
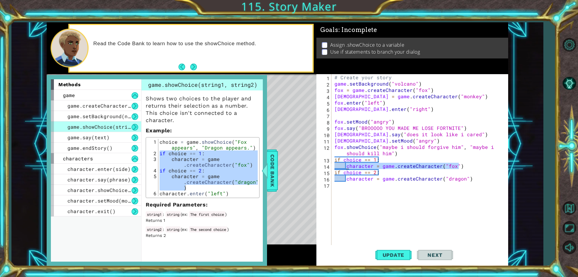
click at [347, 167] on div "# Create your story game . setBackground ( "volcano" ) fox = game . createChara…" at bounding box center [421, 165] width 176 height 183
type textarea "character = game.createCharacter("fox")"
type textarea "fox.say("sorry.")"
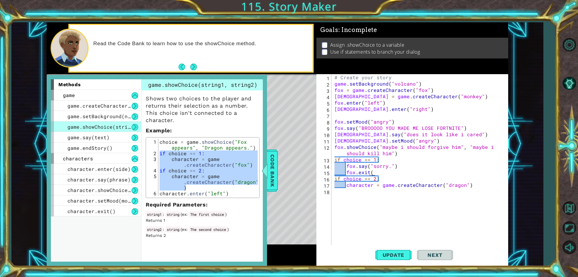
scroll to position [0, 2]
type textarea "fox.exit()"
click at [355, 189] on div "# Create your story game . setBackground ( "volcano" ) fox = game . createChara…" at bounding box center [421, 165] width 176 height 183
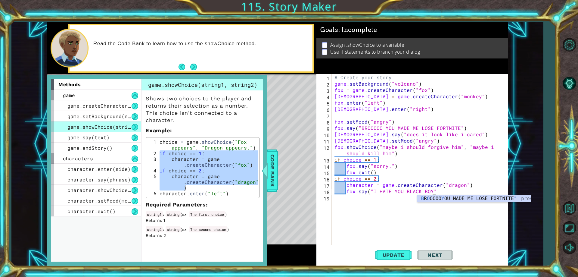
scroll to position [0, 6]
click at [272, 176] on span "Code Bank" at bounding box center [273, 170] width 10 height 37
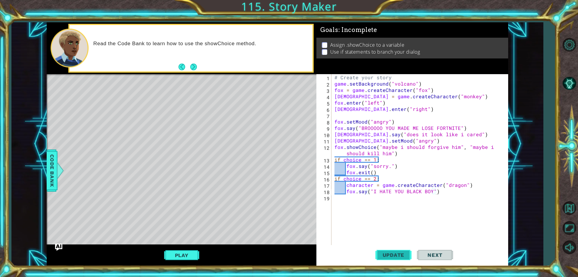
click at [403, 251] on button "Update" at bounding box center [393, 254] width 36 height 19
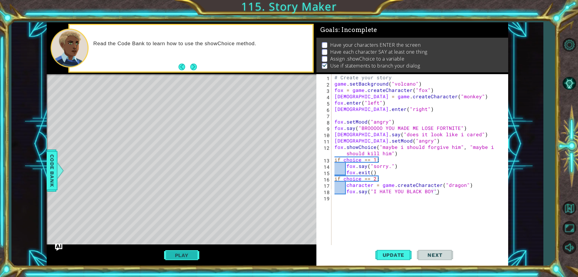
click at [196, 256] on button "Play" at bounding box center [181, 254] width 35 height 11
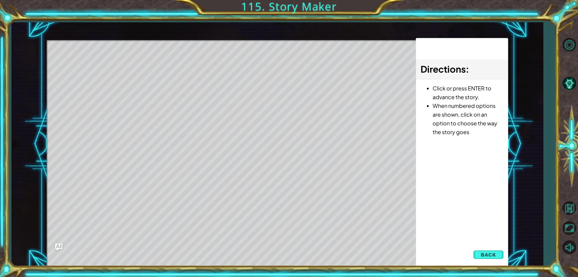
click at [245, 83] on div "Level Map" at bounding box center [186, 128] width 278 height 177
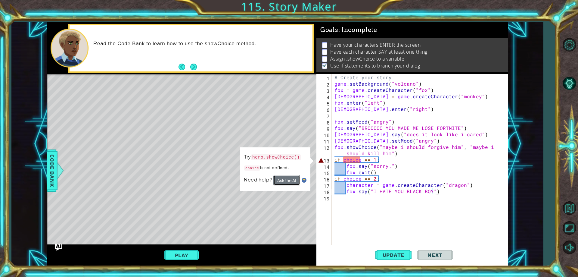
click at [282, 177] on button "Ask the AI" at bounding box center [286, 180] width 27 height 10
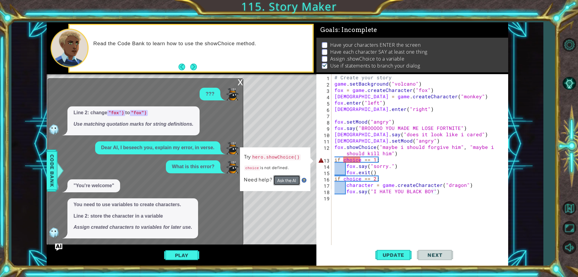
click at [295, 178] on button "Ask the AI" at bounding box center [286, 180] width 27 height 10
drag, startPoint x: 361, startPoint y: 160, endPoint x: 355, endPoint y: 158, distance: 6.2
click at [355, 158] on div "# Create your story game . setBackground ( "volcano" ) fox = game . createChara…" at bounding box center [421, 165] width 176 height 183
click at [343, 157] on div "# Create your story game . setBackground ( "volcano" ) fox = game . createChara…" at bounding box center [421, 165] width 176 height 183
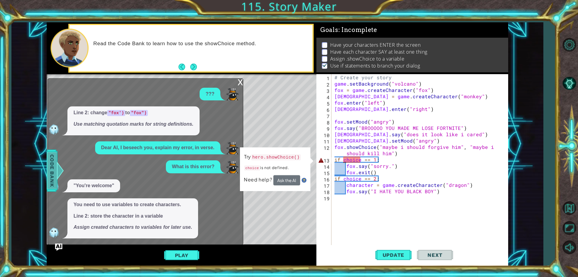
click at [58, 172] on div at bounding box center [61, 170] width 8 height 18
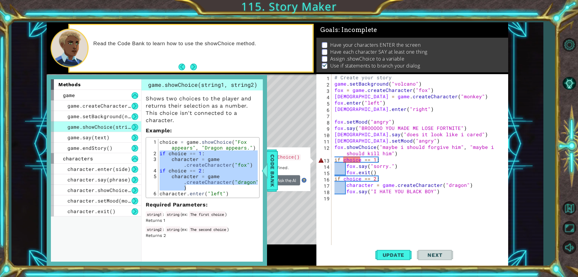
click at [335, 148] on div "# Create your story game . setBackground ( "volcano" ) fox = game . createChara…" at bounding box center [421, 165] width 176 height 183
click at [335, 146] on div "# Create your story game . setBackground ( "volcano" ) fox = game . createChara…" at bounding box center [421, 165] width 176 height 183
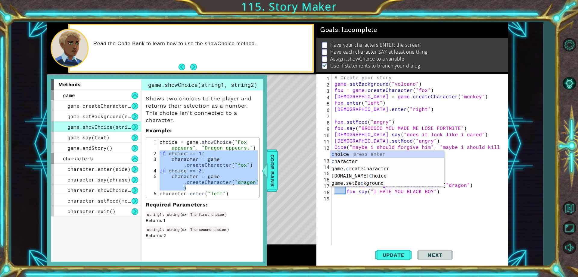
scroll to position [0, 1]
click at [485, 151] on div "# Create your story game . setBackground ( "volcano" ) fox = game . createChara…" at bounding box center [421, 165] width 176 height 183
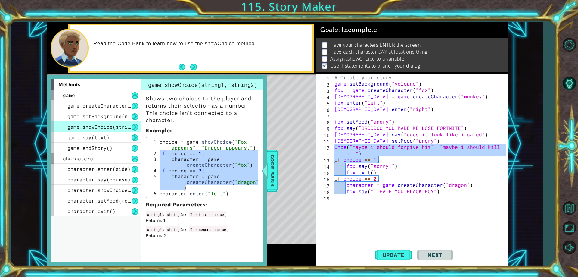
drag, startPoint x: 376, startPoint y: 157, endPoint x: 336, endPoint y: 144, distance: 41.9
click at [336, 144] on div "# Create your story game . setBackground ( "volcano" ) fox = game . createChara…" at bounding box center [421, 165] width 176 height 183
click at [344, 146] on div "# Create your story game . setBackground ( "volcano" ) fox = game . createChara…" at bounding box center [419, 159] width 173 height 171
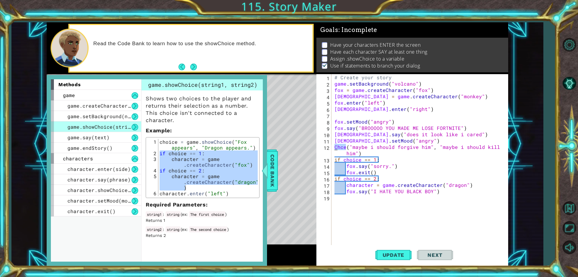
drag, startPoint x: 346, startPoint y: 144, endPoint x: 333, endPoint y: 145, distance: 13.0
click at [333, 145] on div "# Create your story game . setBackground ( "volcano" ) fox = game . createChara…" at bounding box center [421, 165] width 176 height 183
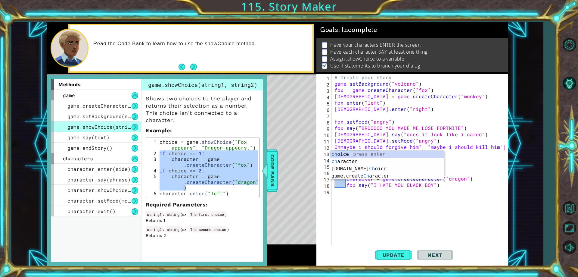
type textarea "Ch("maybe i should forgive him", "maybe i should kill him")"
click at [183, 147] on div "choice = game . showChoice ( "Fox appears" , "Dragon appears." ) if choice == 1…" at bounding box center [207, 176] width 99 height 74
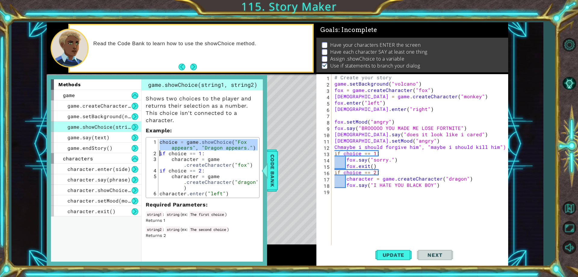
drag, startPoint x: 157, startPoint y: 139, endPoint x: 237, endPoint y: 141, distance: 80.1
click at [237, 141] on div "choice = game.showChoice("Fox appears", "Dragon appears.") 1 2 3 4 5 6 choice =…" at bounding box center [202, 167] width 110 height 57
type textarea "choice = game.showChoice("Fox appears", "Dragon appears.") if choice == 1:"
type textarea "Chmaybe i should forgive him", "maybe i should kill him")"
drag, startPoint x: 501, startPoint y: 150, endPoint x: 324, endPoint y: 146, distance: 176.4
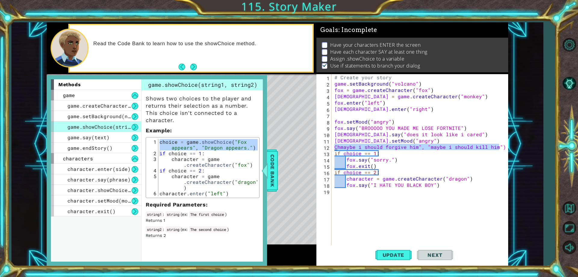
click at [324, 146] on div "Chmaybe i should forgive him", "maybe i should kill him") 1 2 3 4 5 6 7 8 9 10 …" at bounding box center [411, 159] width 190 height 171
paste textarea "choice = game.showChoice("Fox appears", "Dragon appears.")"
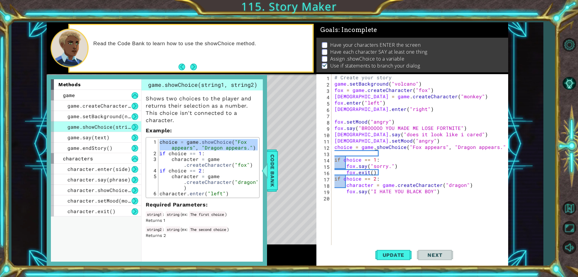
click at [375, 145] on div "# Create your story game . setBackground ( "volcano" ) fox = game . createChara…" at bounding box center [421, 165] width 176 height 183
click at [373, 146] on div "# Create your story game . setBackground ( "volcano" ) fox = game . createChara…" at bounding box center [421, 165] width 176 height 183
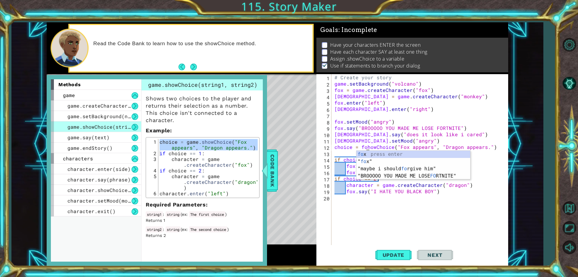
scroll to position [0, 2]
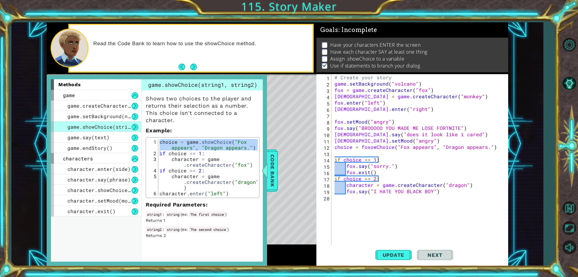
click at [405, 150] on body "fox = game.createCharacter("fox") 1 2 3 4 # Create your story fox = game . crea…" at bounding box center [289, 138] width 578 height 277
drag, startPoint x: 430, startPoint y: 145, endPoint x: 397, endPoint y: 145, distance: 33.4
click at [397, 145] on div "# Create your story game . setBackground ( "volcano" ) fox = game . createChara…" at bounding box center [421, 165] width 176 height 183
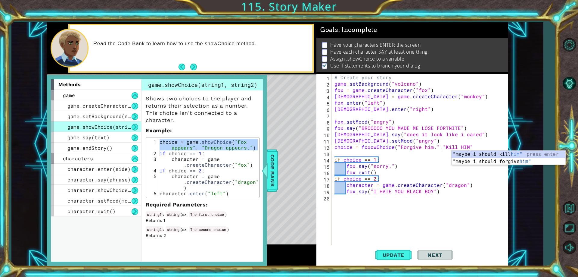
scroll to position [0, 8]
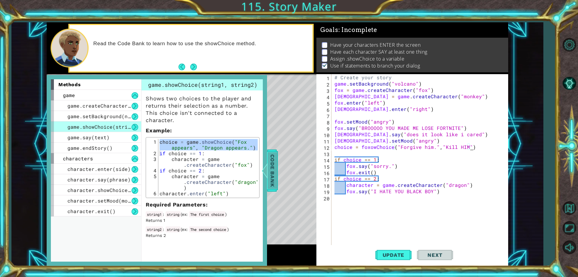
click at [272, 175] on span "Code Bank" at bounding box center [273, 170] width 10 height 37
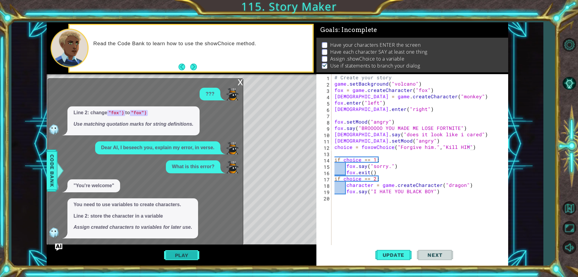
click at [176, 250] on button "Play" at bounding box center [181, 254] width 35 height 11
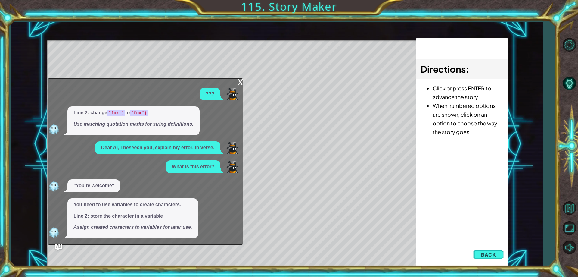
click at [241, 82] on div "x" at bounding box center [239, 82] width 5 height 6
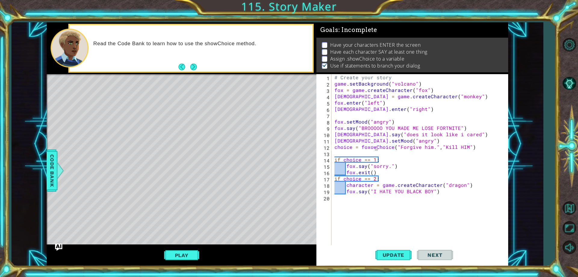
click at [375, 146] on div "# Create your story game . setBackground ( "volcano" ) fox = game . createChara…" at bounding box center [421, 165] width 176 height 183
click at [367, 148] on div "# Create your story game . setBackground ( "volcano" ) fox = game . createChara…" at bounding box center [421, 165] width 176 height 183
click at [52, 172] on span "Code Bank" at bounding box center [52, 170] width 10 height 37
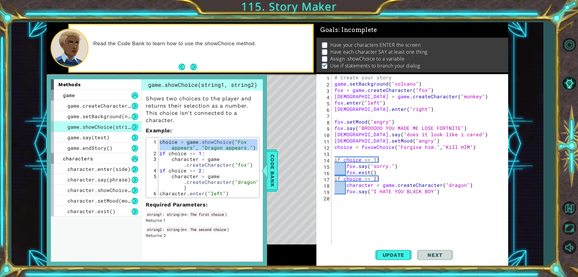
click at [370, 147] on div "# Create your story game . setBackground ( "volcano" ) fox = game . createChara…" at bounding box center [421, 165] width 176 height 183
drag, startPoint x: 388, startPoint y: 145, endPoint x: 393, endPoint y: 146, distance: 5.2
click at [393, 146] on div "# Create your story game . setBackground ( "volcano" ) fox = game . createChara…" at bounding box center [421, 165] width 176 height 183
click at [375, 146] on div "# Create your story game . setBackground ( "volcano" ) fox = game . createChara…" at bounding box center [421, 165] width 176 height 183
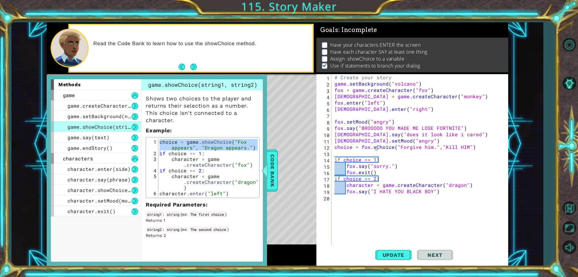
scroll to position [0, 3]
click at [376, 147] on div "# Create your story game . setBackground ( "volcano" ) fox = game . createChara…" at bounding box center [421, 165] width 176 height 183
click at [380, 148] on div "# Create your story game . setBackground ( "volcano" ) fox = game . createChara…" at bounding box center [421, 165] width 176 height 183
drag, startPoint x: 474, startPoint y: 147, endPoint x: 383, endPoint y: 146, distance: 91.5
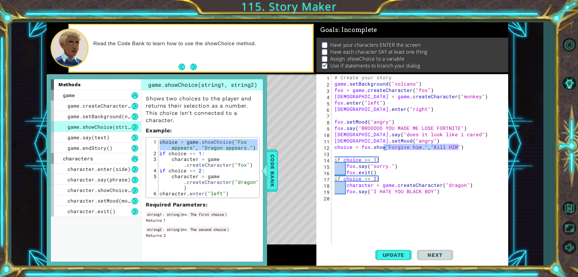
click at [383, 146] on div "# Create your story game . setBackground ( "volcano" ) fox = game . createChara…" at bounding box center [421, 165] width 176 height 183
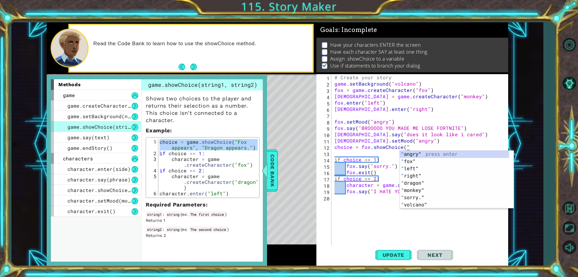
scroll to position [0, 5]
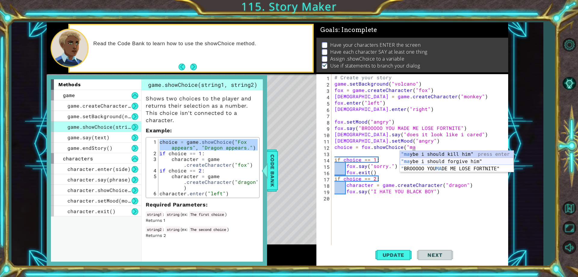
click at [446, 162] on div ""ma ybe i should kill him" press enter "ma ybe i should forgive him" press ente…" at bounding box center [457, 168] width 114 height 36
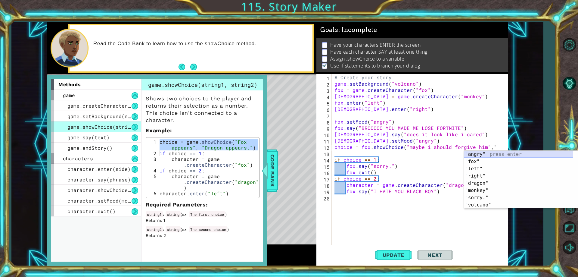
scroll to position [0, 10]
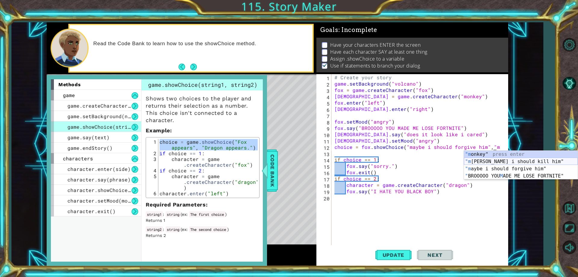
click at [489, 161] on div ""m onkey" press enter "m aybe i should kill him" press enter "m aybe i should f…" at bounding box center [521, 171] width 114 height 43
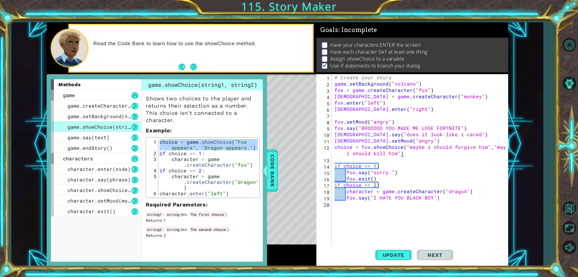
scroll to position [0, 14]
click at [398, 249] on button "Update" at bounding box center [393, 254] width 36 height 19
click at [276, 158] on span "Code Bank" at bounding box center [273, 170] width 10 height 37
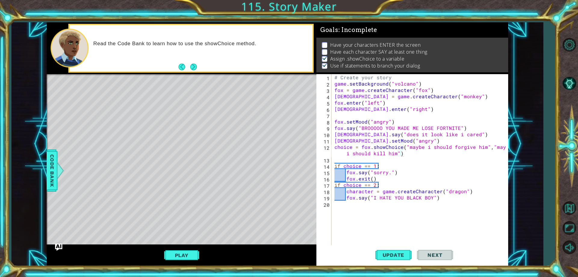
click at [181, 248] on div "Play" at bounding box center [182, 254] width 270 height 21
click at [188, 251] on button "Play" at bounding box center [181, 254] width 35 height 11
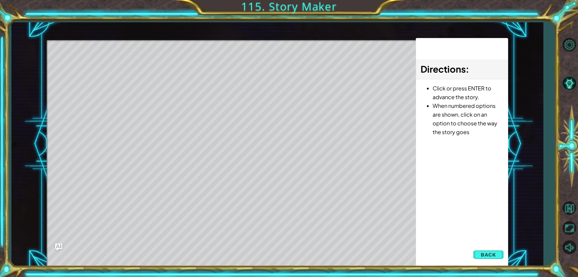
click at [288, 85] on div "Level Map" at bounding box center [186, 128] width 278 height 177
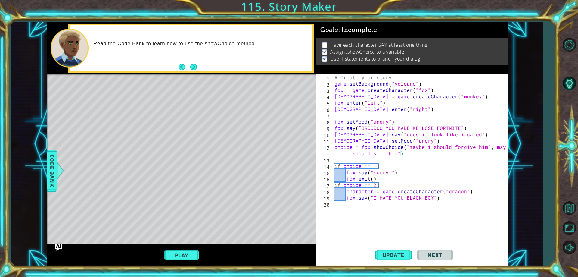
scroll to position [0, 0]
click at [49, 168] on span "Code Bank" at bounding box center [52, 170] width 10 height 37
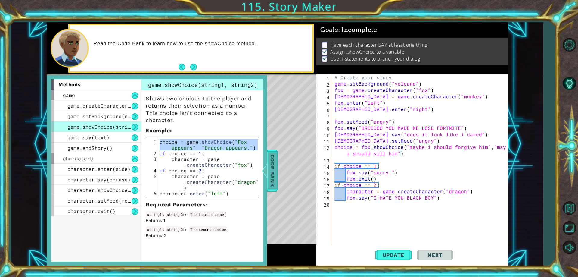
click at [272, 176] on span "Code Bank" at bounding box center [273, 170] width 10 height 37
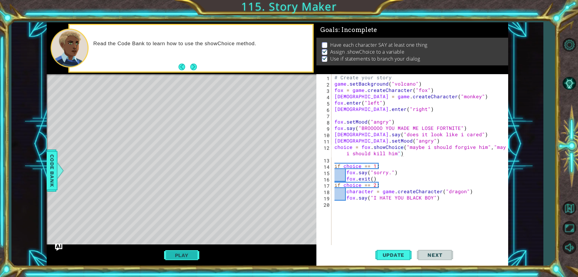
click at [175, 251] on button "Play" at bounding box center [181, 254] width 35 height 11
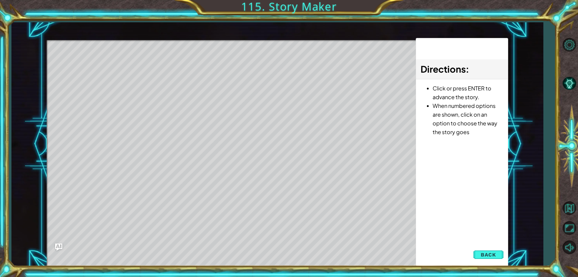
click at [309, 174] on div "Level Map" at bounding box center [186, 128] width 278 height 177
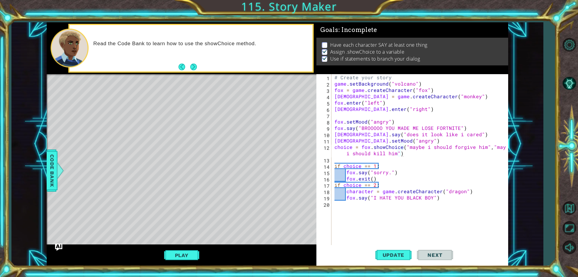
scroll to position [0, 6]
click at [422, 196] on div "# Create your story game . setBackground ( "volcano" ) fox = game . createChara…" at bounding box center [421, 165] width 176 height 183
click at [439, 199] on div "# Create your story game . setBackground ( "volcano" ) fox = game . createChara…" at bounding box center [421, 165] width 176 height 183
drag, startPoint x: 469, startPoint y: 191, endPoint x: 343, endPoint y: 189, distance: 126.1
click at [343, 189] on div "# Create your story game . setBackground ( "volcano" ) fox = game . createChara…" at bounding box center [421, 165] width 176 height 183
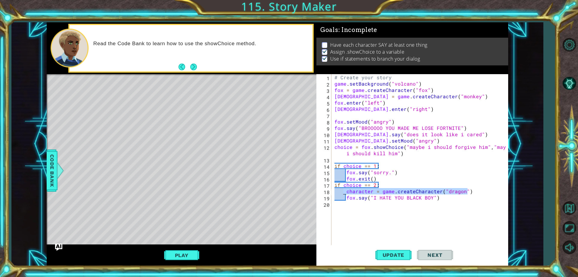
type textarea "character = game.createCharacter("dragon")"
click at [373, 205] on div "# Create your story game . setBackground ( "volcano" ) fox = game . createChara…" at bounding box center [421, 165] width 176 height 183
click at [366, 202] on div "# Create your story game . setBackground ( "volcano" ) fox = game . createChara…" at bounding box center [421, 165] width 176 height 183
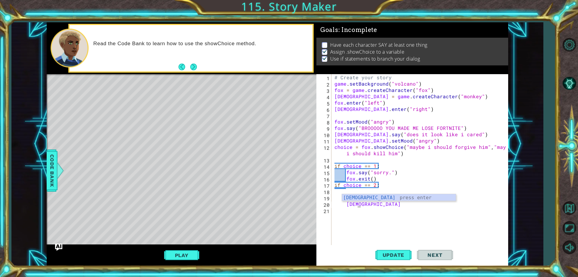
scroll to position [0, 1]
click at [47, 171] on div "Code Bank" at bounding box center [52, 170] width 11 height 42
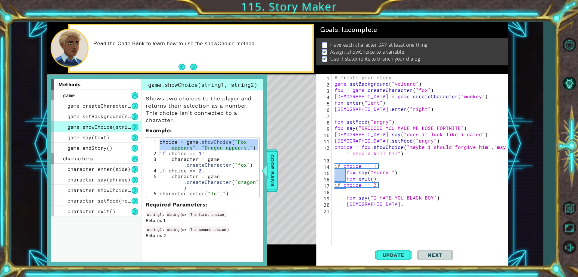
click at [368, 200] on div "# Create your story game . setBackground ( "volcano" ) fox = game . createChara…" at bounding box center [421, 165] width 176 height 183
click at [362, 205] on div "# Create your story game . setBackground ( "volcano" ) fox = game . createChara…" at bounding box center [421, 165] width 176 height 183
type textarea "monk.setMood("sad")"
click at [97, 141] on div "game.say(text)" at bounding box center [96, 137] width 90 height 11
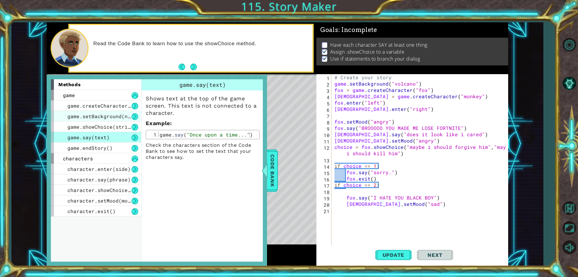
click at [112, 116] on span "game.setBackground(name)" at bounding box center [103, 116] width 72 height 6
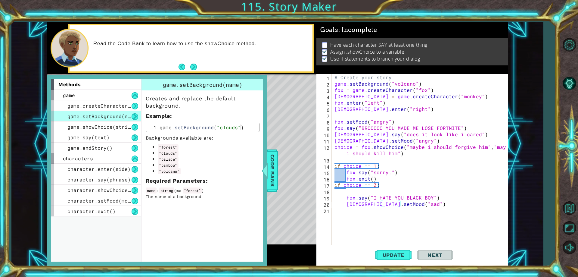
click at [406, 206] on div "# Create your story game . setBackground ( "volcano" ) fox = game . createChara…" at bounding box center [421, 165] width 176 height 183
click at [446, 97] on div "# Create your story game . setBackground ( "volcano" ) fox = game . createChara…" at bounding box center [421, 165] width 176 height 183
drag, startPoint x: 438, startPoint y: 83, endPoint x: 306, endPoint y: 84, distance: 131.8
click at [306, 84] on div "fox = game.createCharacter("fox") 1 2 3 4 # Create your story fox = game . crea…" at bounding box center [277, 143] width 461 height 243
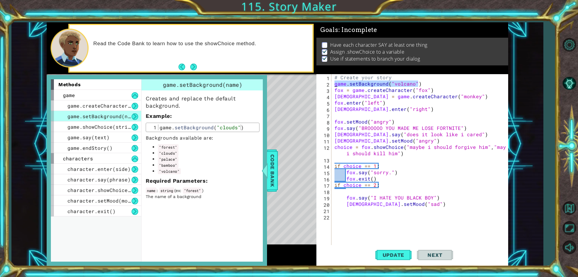
type textarea "game.setBackground("volcano")"
click at [365, 212] on div "# Create your story game . setBackground ( "volcano" ) fox = game . createChara…" at bounding box center [421, 165] width 176 height 183
paste textarea "game.setBackground("volcano")"
drag, startPoint x: 425, startPoint y: 211, endPoint x: 403, endPoint y: 210, distance: 22.3
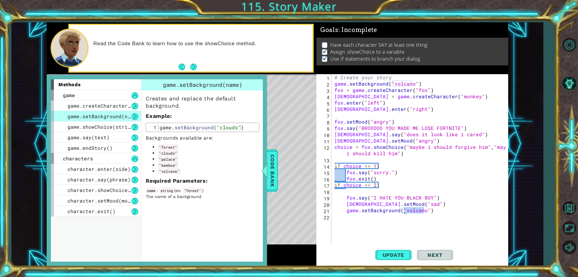
click at [403, 210] on div "# Create your story game . setBackground ( "volcano" ) fox = game . createChara…" at bounding box center [421, 165] width 176 height 183
type textarea "game.setBackground("clouds")")"
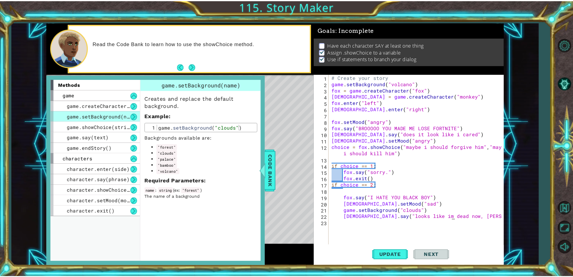
scroll to position [0, 8]
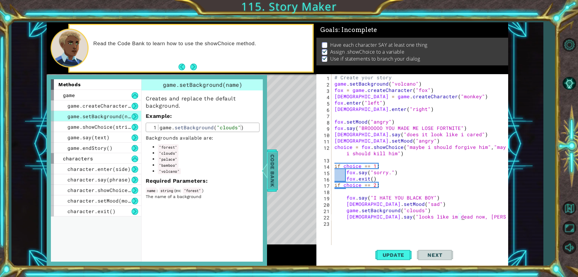
type textarea "monk.say("looks like im dead now, [PERSON_NAME]")"
click at [271, 156] on span "Code Bank" at bounding box center [273, 170] width 10 height 37
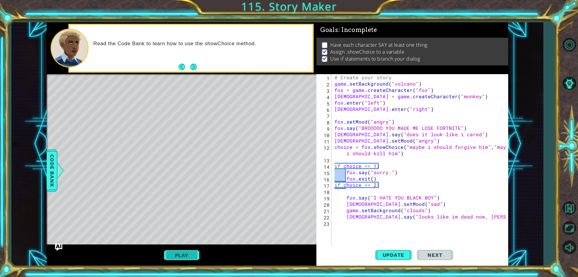
click at [175, 254] on button "Play" at bounding box center [181, 254] width 35 height 11
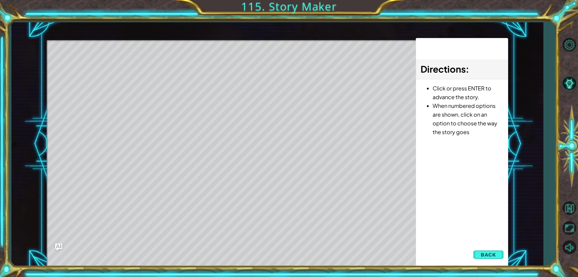
click at [201, 126] on div "Level Map" at bounding box center [186, 128] width 278 height 177
click at [242, 131] on div "Level Map" at bounding box center [186, 128] width 278 height 177
click at [429, 183] on div "Directions : Click or press ENTER to advance the story. When numbered options a…" at bounding box center [462, 152] width 92 height 228
click at [257, 198] on div "Level Map" at bounding box center [186, 128] width 278 height 177
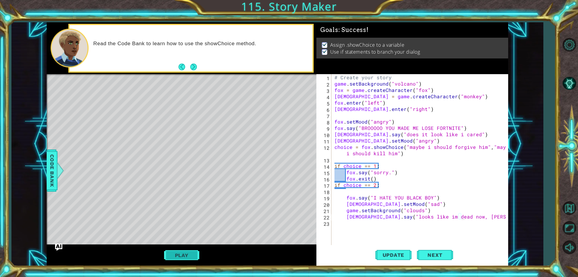
click at [194, 260] on button "Play" at bounding box center [181, 254] width 35 height 11
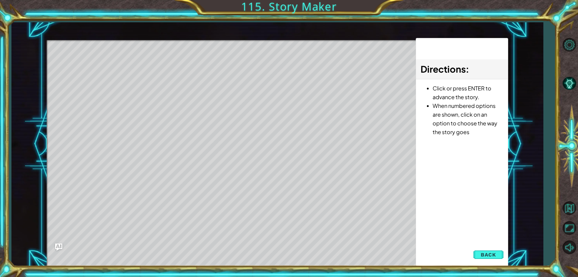
click at [246, 82] on div "Level Map" at bounding box center [186, 128] width 278 height 177
click at [486, 247] on div "Directions : Click or press ENTER to advance the story. When numbered options a…" at bounding box center [462, 152] width 92 height 228
click at [488, 251] on button "Back" at bounding box center [488, 254] width 30 height 12
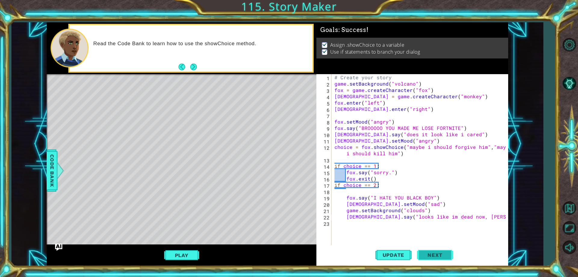
click at [443, 255] on span "Next" at bounding box center [434, 256] width 27 height 6
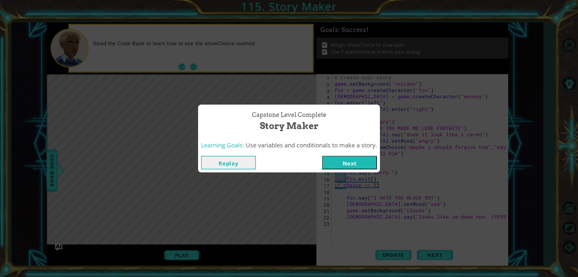
click at [339, 167] on button "Next" at bounding box center [349, 163] width 55 height 14
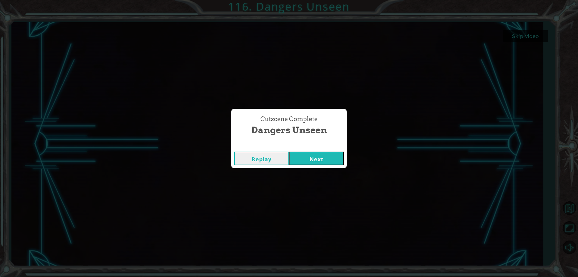
click at [315, 153] on button "Next" at bounding box center [316, 158] width 55 height 14
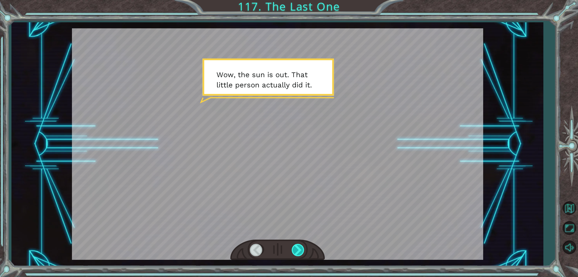
click at [295, 249] on div at bounding box center [299, 249] width 14 height 12
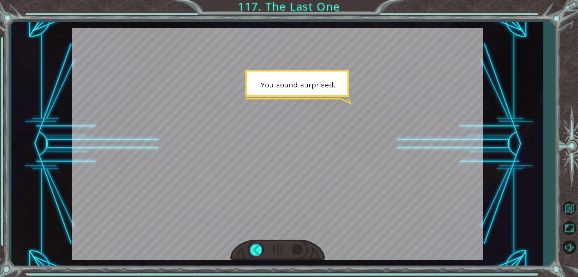
drag, startPoint x: 296, startPoint y: 250, endPoint x: 286, endPoint y: 248, distance: 10.0
click at [288, 248] on div at bounding box center [277, 249] width 95 height 21
click at [295, 250] on div at bounding box center [299, 249] width 14 height 12
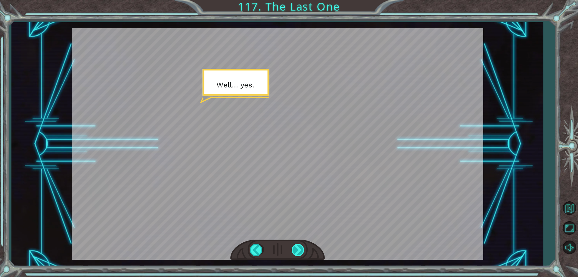
click at [295, 250] on div at bounding box center [299, 249] width 14 height 12
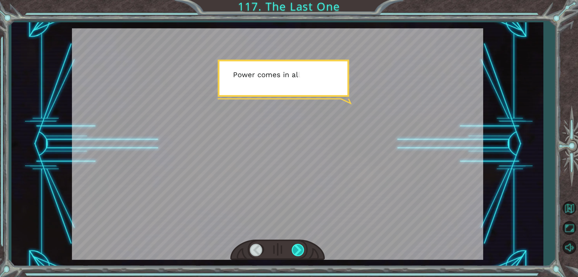
click at [295, 250] on div at bounding box center [299, 249] width 14 height 12
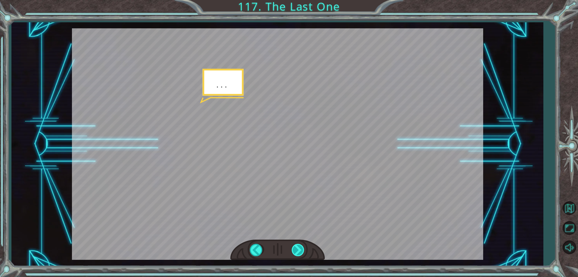
click at [295, 250] on div at bounding box center [299, 249] width 14 height 12
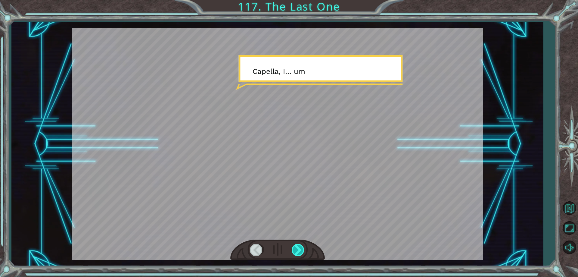
click at [295, 250] on div at bounding box center [299, 249] width 14 height 12
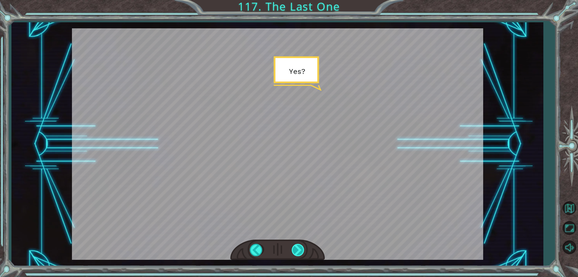
click at [295, 250] on div at bounding box center [299, 249] width 14 height 12
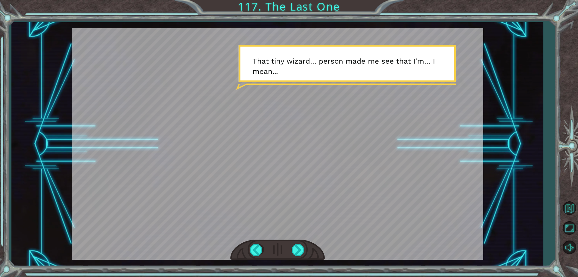
click at [290, 253] on div at bounding box center [277, 249] width 95 height 21
click at [293, 252] on div at bounding box center [299, 249] width 14 height 12
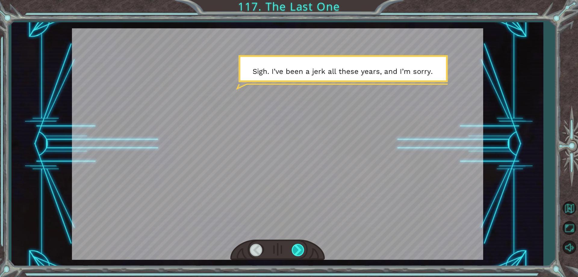
click at [293, 252] on div at bounding box center [299, 249] width 14 height 12
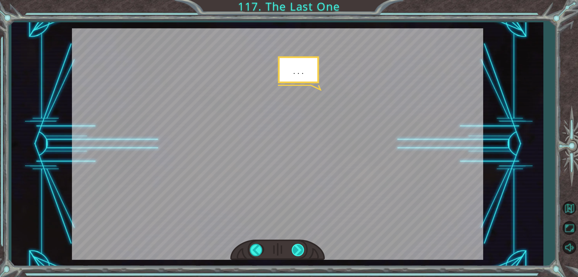
click at [293, 252] on div at bounding box center [299, 249] width 14 height 12
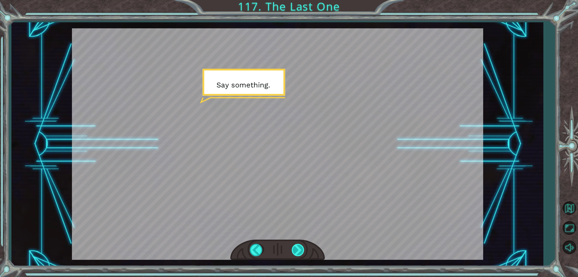
click at [293, 252] on div at bounding box center [299, 249] width 14 height 12
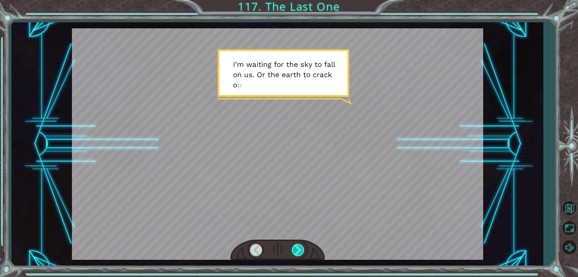
click at [293, 252] on div at bounding box center [299, 249] width 14 height 12
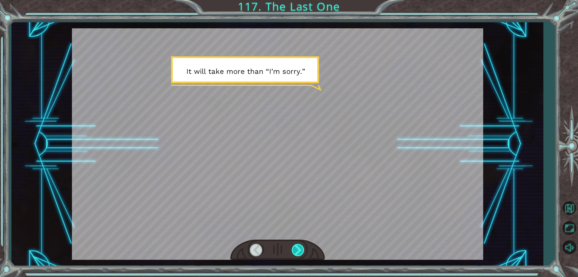
click at [293, 252] on div at bounding box center [299, 249] width 14 height 12
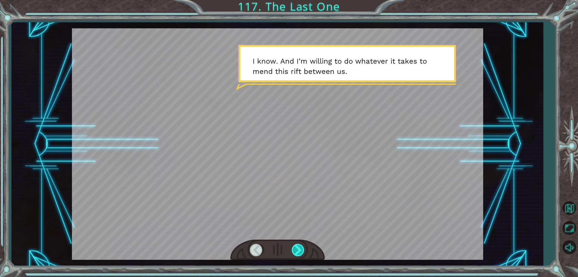
click at [293, 252] on div at bounding box center [299, 249] width 14 height 12
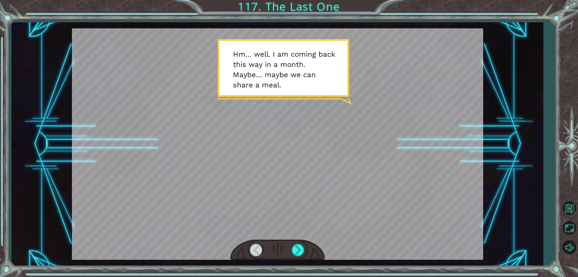
click at [291, 251] on div at bounding box center [277, 249] width 95 height 21
click at [293, 252] on div at bounding box center [299, 249] width 14 height 12
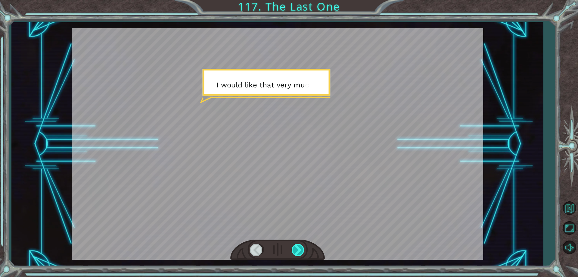
click at [293, 252] on div at bounding box center [299, 249] width 14 height 12
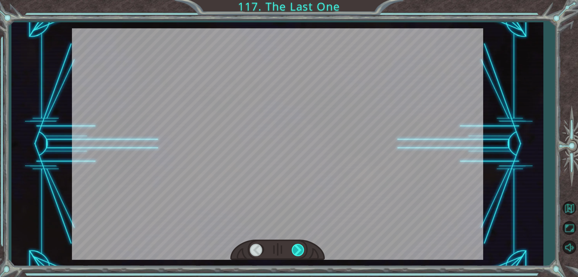
click at [293, 252] on div at bounding box center [299, 249] width 14 height 12
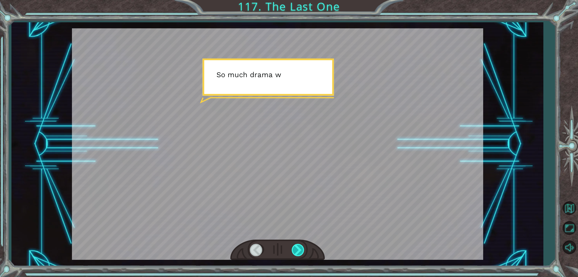
click at [293, 252] on div at bounding box center [299, 249] width 14 height 12
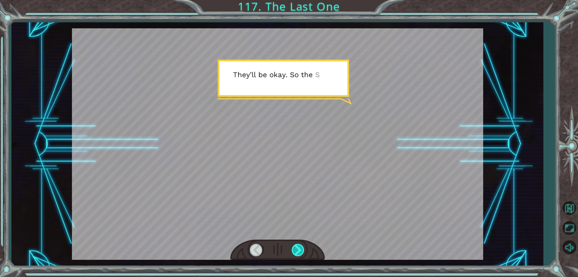
click at [293, 252] on div at bounding box center [299, 249] width 14 height 12
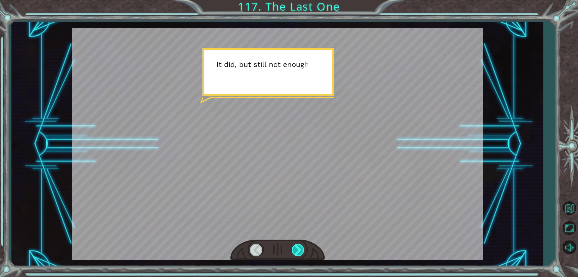
click at [293, 252] on div at bounding box center [299, 249] width 14 height 12
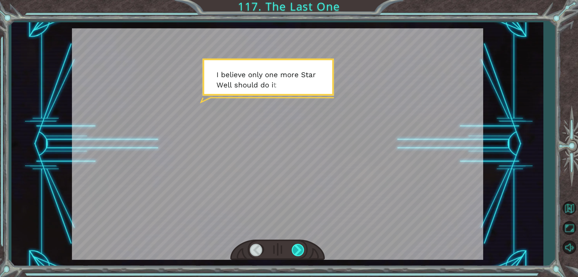
click at [293, 252] on div at bounding box center [299, 249] width 14 height 12
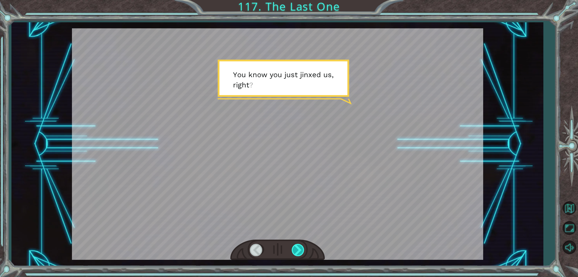
click at [293, 252] on div at bounding box center [299, 249] width 14 height 12
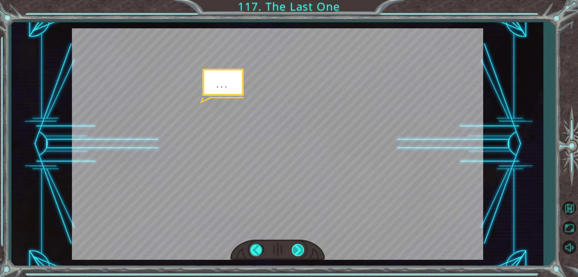
click at [293, 252] on div at bounding box center [299, 249] width 14 height 12
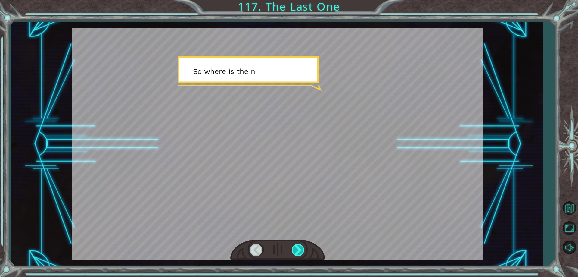
click at [293, 252] on div at bounding box center [299, 249] width 14 height 12
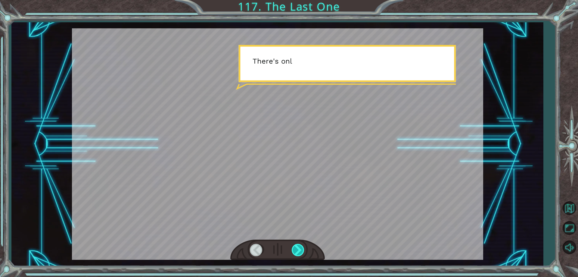
click at [293, 252] on div at bounding box center [299, 249] width 14 height 12
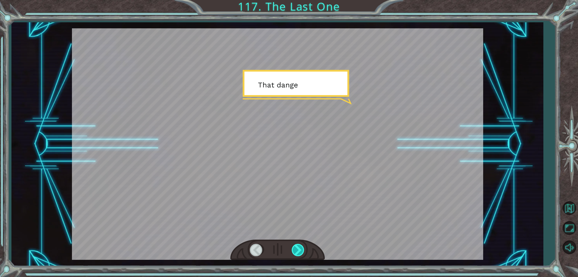
click at [293, 252] on div at bounding box center [299, 249] width 14 height 12
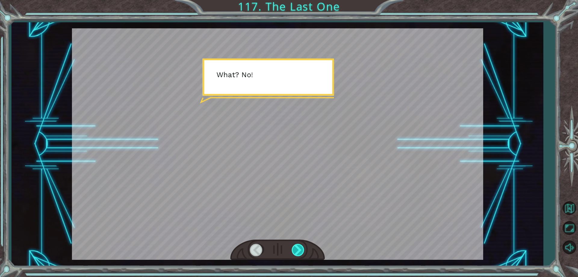
click at [293, 252] on div at bounding box center [299, 249] width 14 height 12
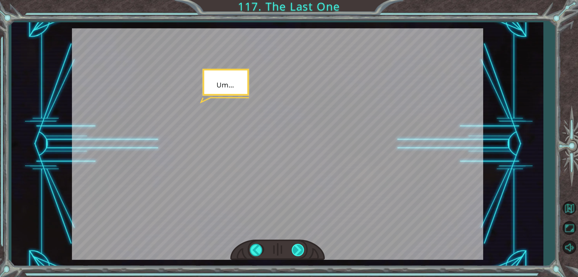
click at [293, 252] on div at bounding box center [299, 249] width 14 height 12
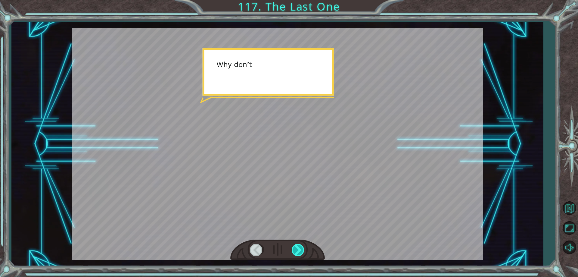
click at [293, 252] on div at bounding box center [299, 249] width 14 height 12
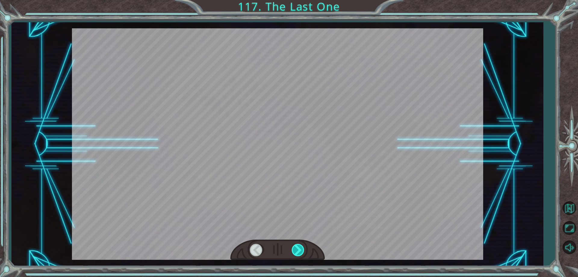
click at [293, 252] on div at bounding box center [299, 249] width 14 height 12
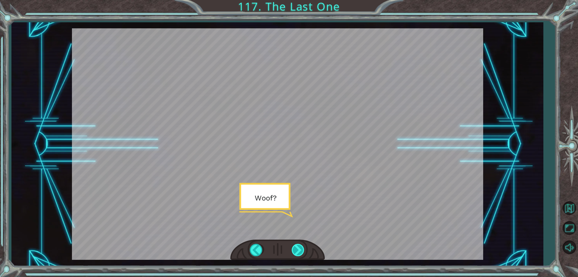
click at [297, 253] on div at bounding box center [299, 249] width 14 height 12
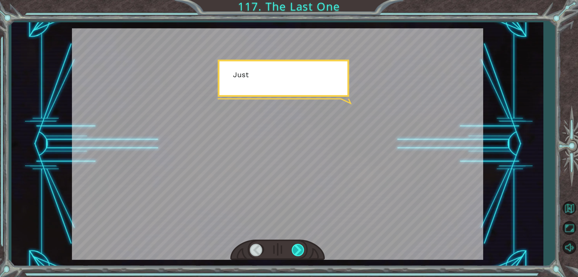
click at [300, 252] on div at bounding box center [299, 249] width 14 height 12
click at [299, 253] on div at bounding box center [299, 249] width 14 height 12
click at [299, 250] on div at bounding box center [299, 249] width 14 height 12
drag, startPoint x: 299, startPoint y: 250, endPoint x: 302, endPoint y: 248, distance: 3.5
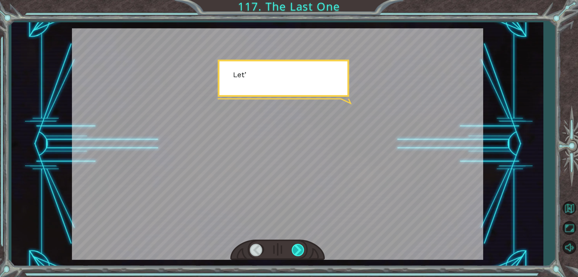
click at [299, 248] on div at bounding box center [299, 249] width 14 height 12
click at [302, 248] on div at bounding box center [299, 249] width 14 height 12
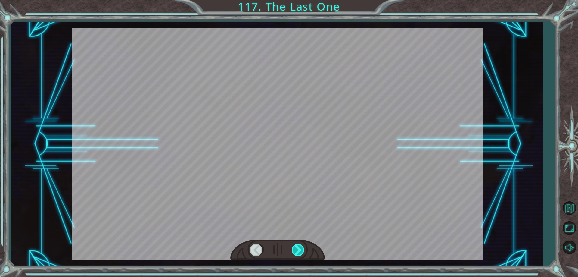
click at [302, 248] on div at bounding box center [299, 249] width 14 height 12
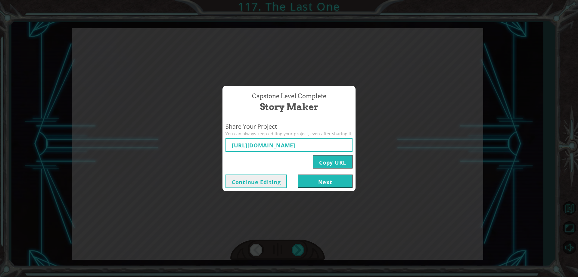
type input "[URL][DOMAIN_NAME]"
click at [327, 164] on button "Copy URL" at bounding box center [333, 162] width 40 height 14
click at [327, 186] on button "Next" at bounding box center [325, 181] width 55 height 14
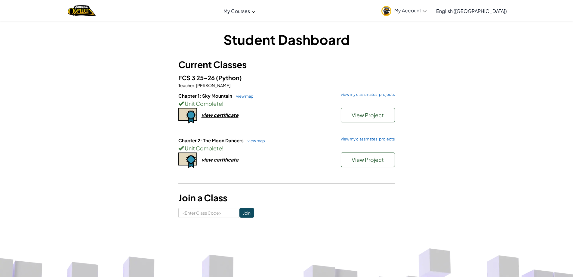
click at [350, 169] on div "View Project" at bounding box center [365, 160] width 60 height 17
click at [365, 161] on span "View Project" at bounding box center [368, 159] width 32 height 7
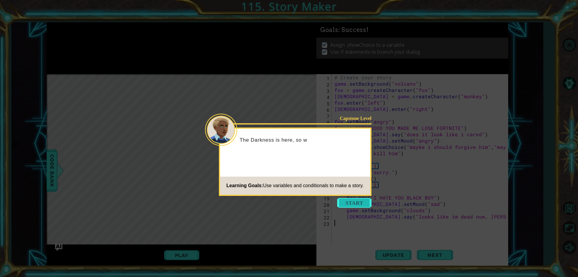
click at [353, 202] on button "Start" at bounding box center [354, 203] width 34 height 10
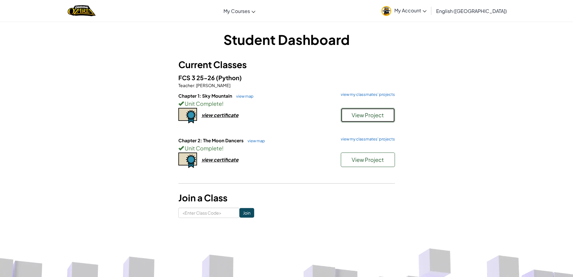
click at [390, 112] on button "View Project" at bounding box center [368, 115] width 54 height 14
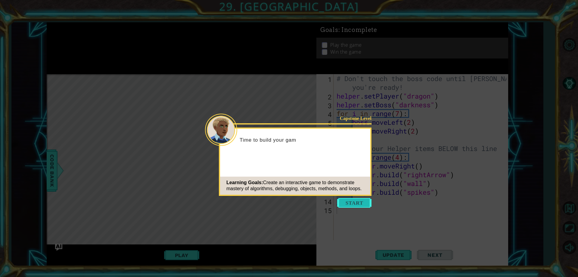
click at [357, 203] on button "Start" at bounding box center [354, 203] width 34 height 10
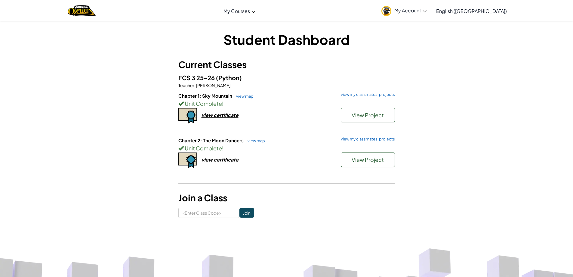
click at [377, 97] on h6 "Chapter 1: Sky Mountain view map view my classmates' projects" at bounding box center [286, 95] width 217 height 7
click at [374, 95] on link "view my classmates' projects" at bounding box center [366, 94] width 57 height 4
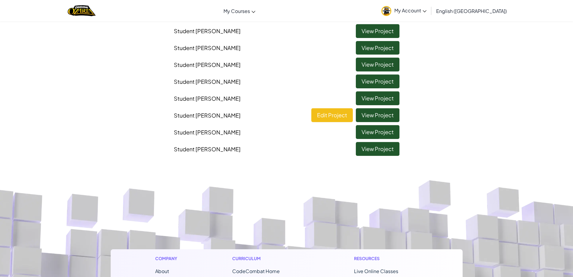
scroll to position [211, 0]
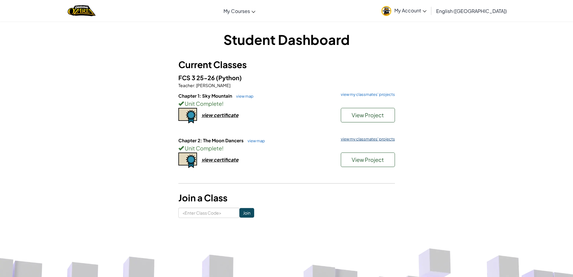
click at [377, 138] on link "view my classmates' projects" at bounding box center [366, 139] width 57 height 4
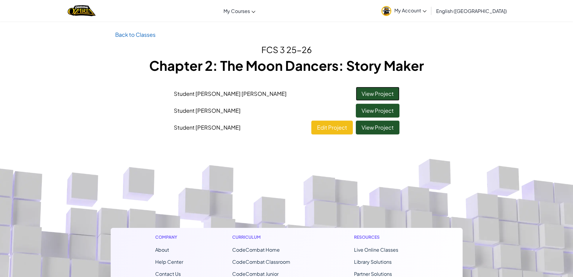
click at [396, 89] on link "View Project" at bounding box center [378, 94] width 44 height 14
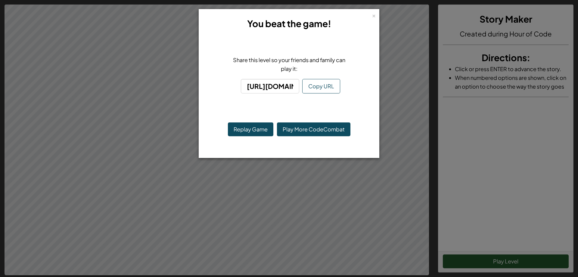
click at [433, 151] on div "× You beat the game! Share this level so your friends and family can play it: […" at bounding box center [289, 138] width 578 height 277
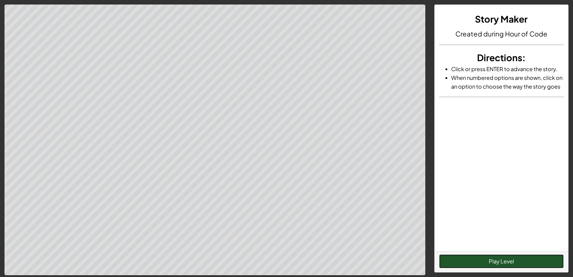
click at [508, 267] on button "Play Level" at bounding box center [501, 261] width 125 height 14
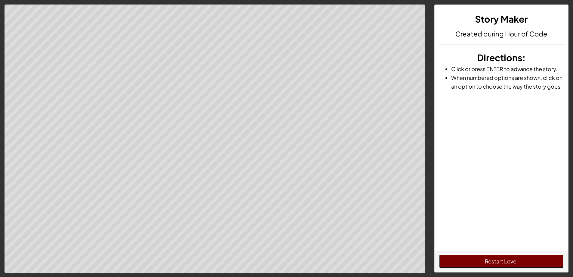
click at [501, 259] on button "Restart Level" at bounding box center [501, 261] width 125 height 14
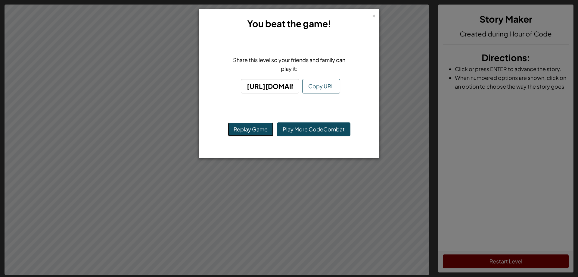
click at [240, 132] on button "Replay Game" at bounding box center [250, 129] width 45 height 14
